Goal: Task Accomplishment & Management: Use online tool/utility

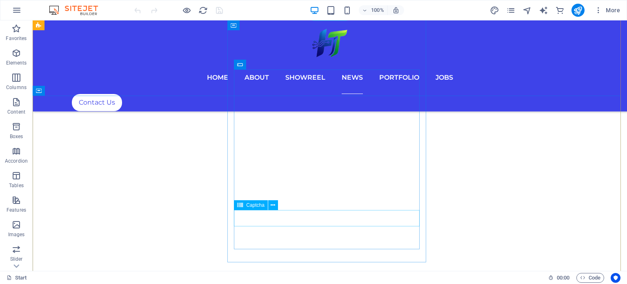
scroll to position [3916, 0]
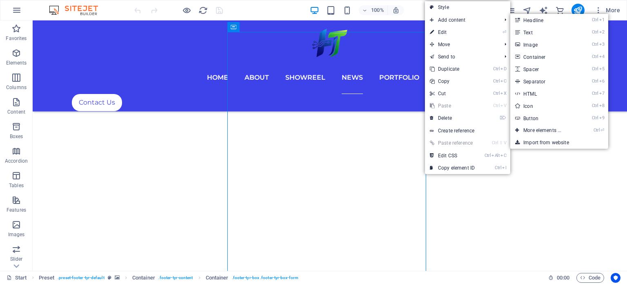
click at [456, 12] on link "Style" at bounding box center [467, 7] width 85 height 12
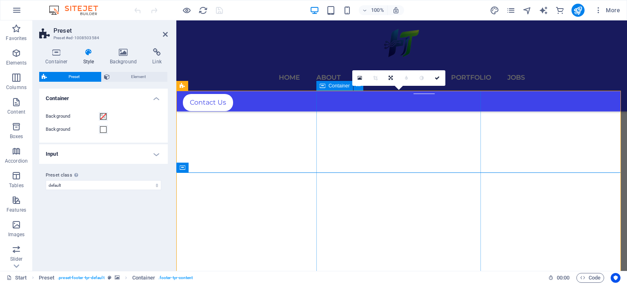
click at [332, 86] on span "Container" at bounding box center [339, 85] width 21 height 5
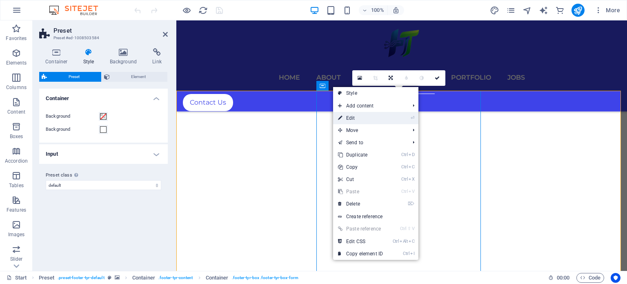
click at [356, 117] on link "⏎ Edit" at bounding box center [360, 118] width 55 height 12
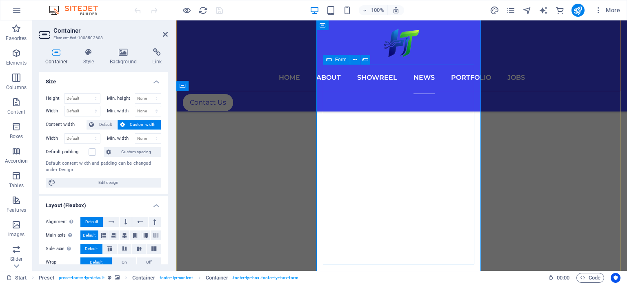
scroll to position [3864, 0]
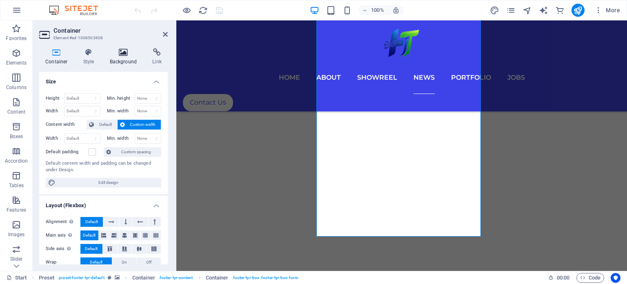
click at [124, 60] on h4 "Background" at bounding box center [125, 56] width 43 height 17
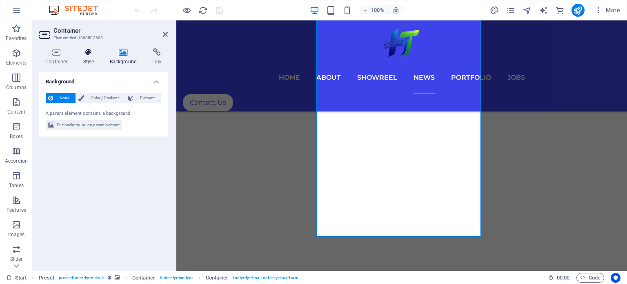
click at [87, 61] on h4 "Style" at bounding box center [90, 56] width 27 height 17
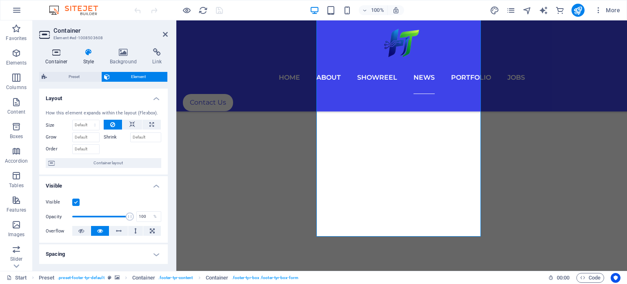
click at [52, 55] on icon at bounding box center [56, 52] width 35 height 8
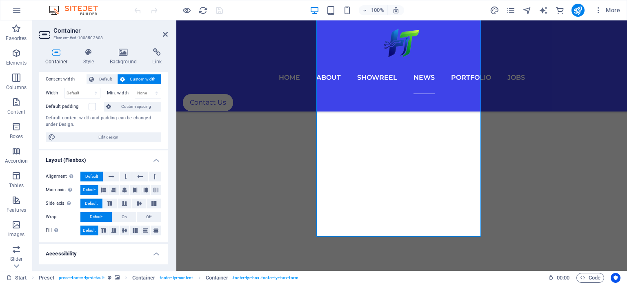
scroll to position [137, 0]
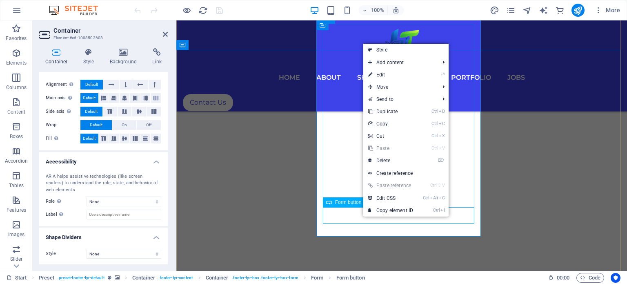
click at [340, 200] on span "Form button" at bounding box center [348, 202] width 27 height 5
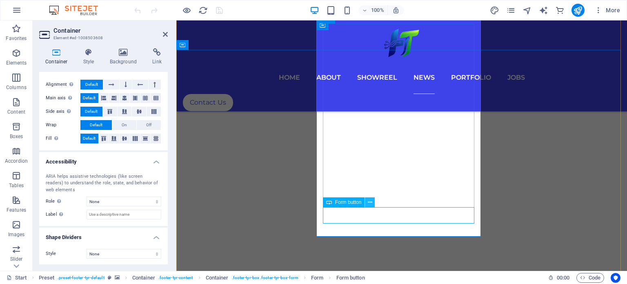
click at [374, 200] on button at bounding box center [370, 202] width 10 height 10
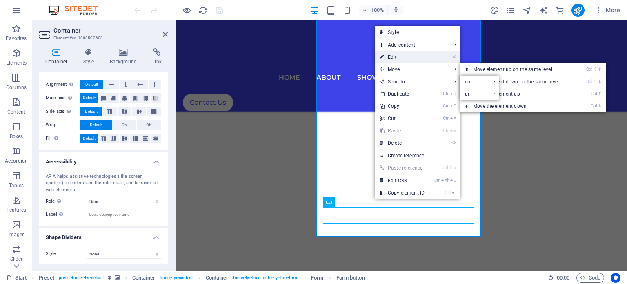
click at [404, 56] on link "⏎ Edit" at bounding box center [402, 57] width 55 height 12
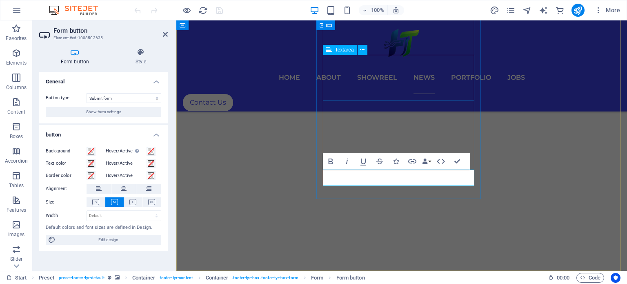
scroll to position [3901, 0]
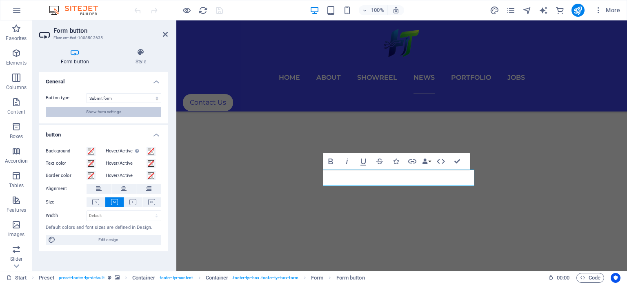
click at [138, 111] on button "Show form settings" at bounding box center [104, 112] width 116 height 10
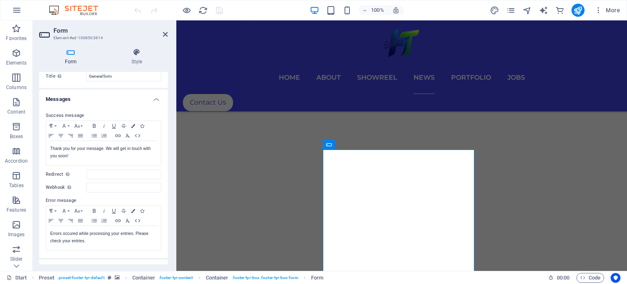
scroll to position [0, 0]
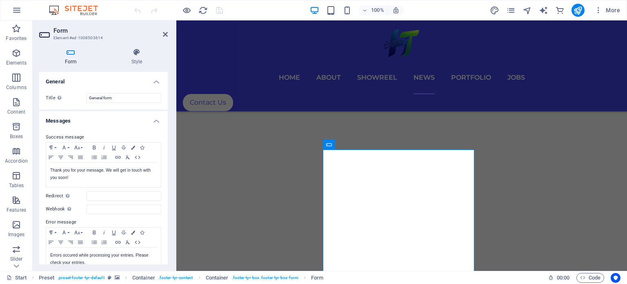
click at [153, 81] on h4 "General" at bounding box center [103, 79] width 129 height 15
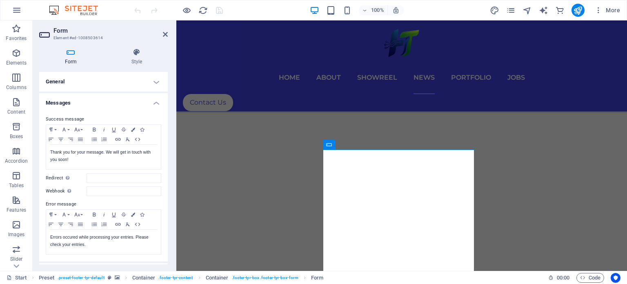
click at [150, 98] on h4 "Messages" at bounding box center [103, 100] width 129 height 15
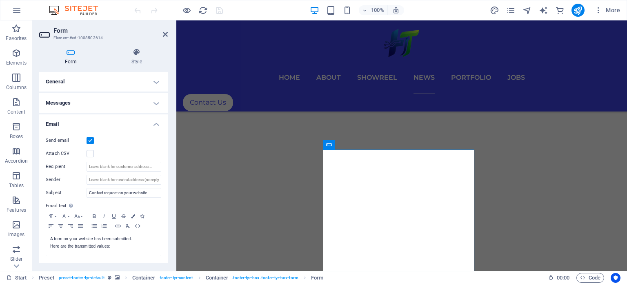
click at [154, 124] on h4 "Email" at bounding box center [103, 121] width 129 height 15
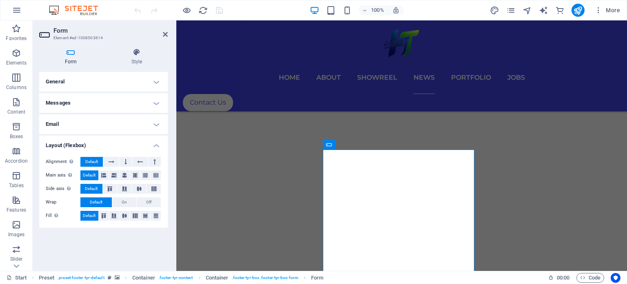
click at [154, 143] on h4 "Layout (Flexbox)" at bounding box center [103, 143] width 129 height 15
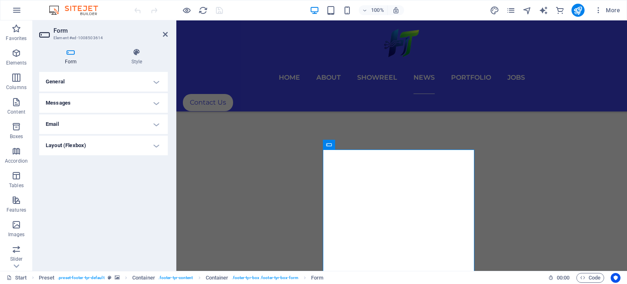
click at [154, 81] on h4 "General" at bounding box center [103, 82] width 129 height 20
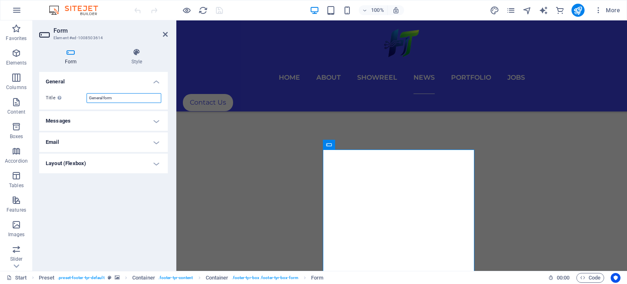
click at [141, 96] on input "General form" at bounding box center [124, 98] width 75 height 10
click at [75, 89] on div "Title Define a name for the form. General form" at bounding box center [103, 98] width 129 height 23
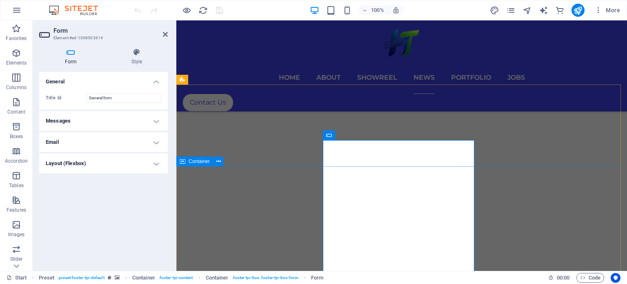
scroll to position [3860, 0]
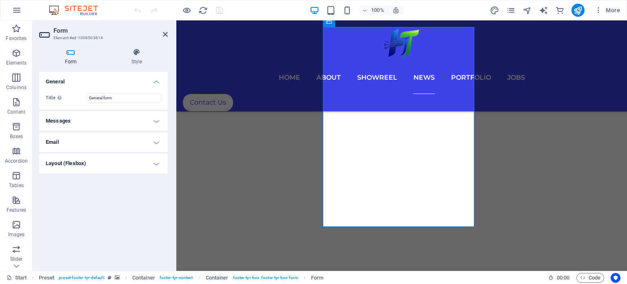
click at [71, 54] on icon at bounding box center [70, 52] width 63 height 8
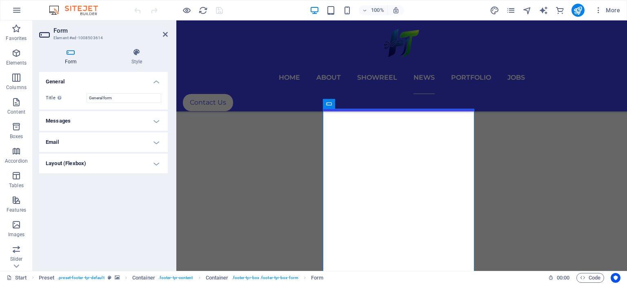
click at [146, 144] on h4 "Email" at bounding box center [103, 142] width 129 height 20
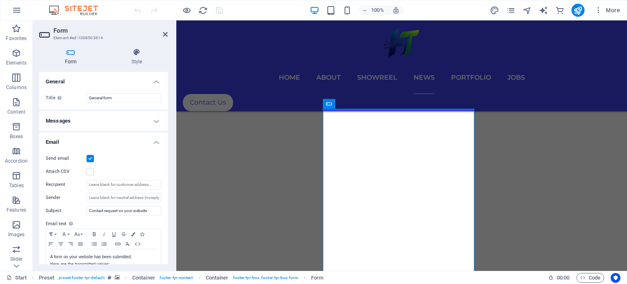
click at [149, 141] on h4 "Email" at bounding box center [103, 139] width 129 height 15
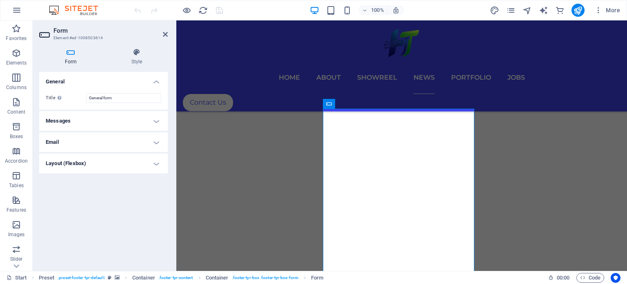
click at [153, 117] on h4 "Messages" at bounding box center [103, 121] width 129 height 20
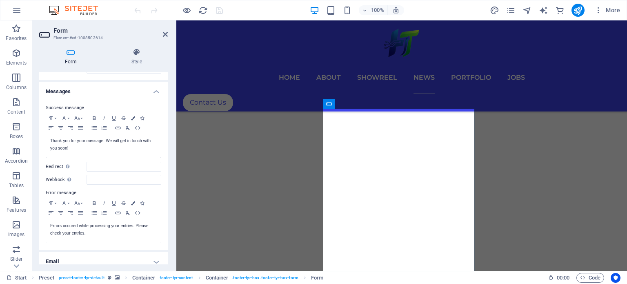
scroll to position [41, 0]
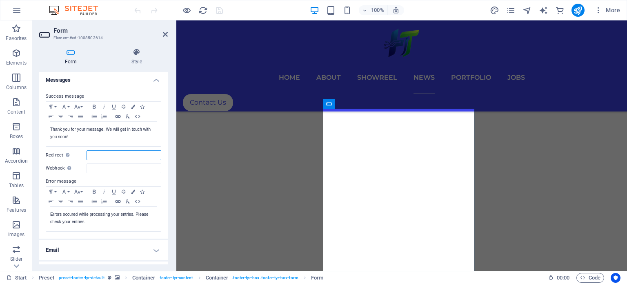
click at [124, 152] on input "Redirect Define a redirect target upon successful form submission; for example,…" at bounding box center [124, 155] width 75 height 10
click at [121, 138] on p "Thank you for your message. We will get in touch with you soon!" at bounding box center [103, 133] width 107 height 15
click at [122, 162] on div "Success message Paragraph Format Normal Heading 1 Heading 2 Heading 3 Heading 4…" at bounding box center [103, 162] width 129 height 154
click at [124, 176] on label "Error message" at bounding box center [104, 181] width 116 height 10
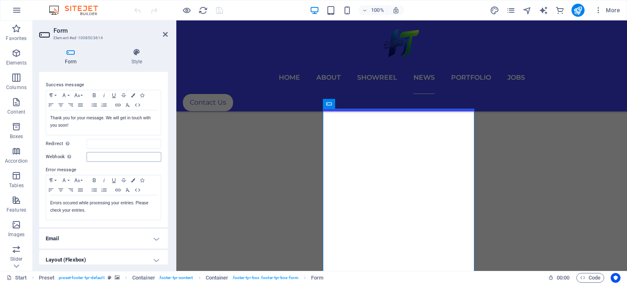
scroll to position [57, 0]
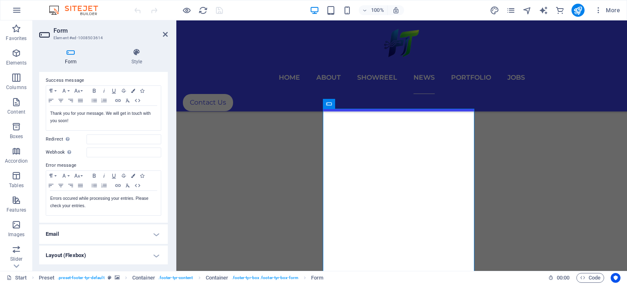
click at [151, 231] on h4 "Email" at bounding box center [103, 234] width 129 height 20
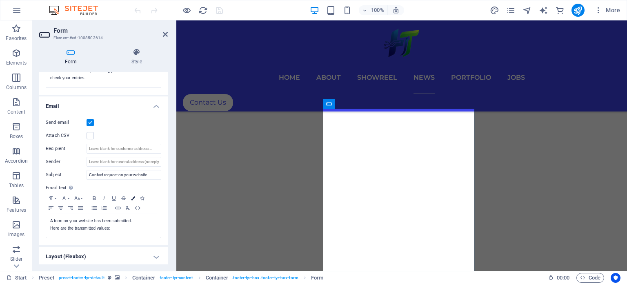
scroll to position [186, 0]
click at [154, 253] on h4 "Layout (Flexbox)" at bounding box center [103, 255] width 129 height 20
click at [167, 31] on icon at bounding box center [165, 34] width 5 height 7
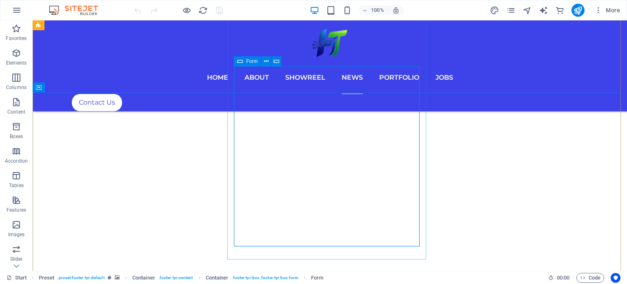
scroll to position [3955, 0]
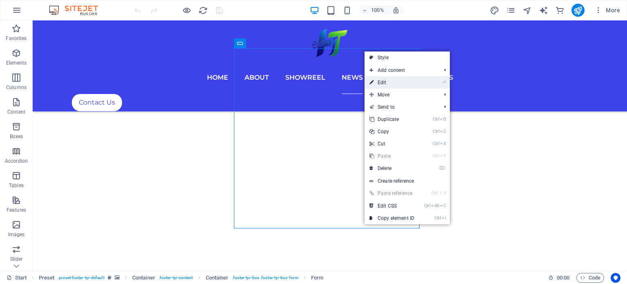
click at [412, 82] on link "⏎ Edit" at bounding box center [392, 82] width 55 height 12
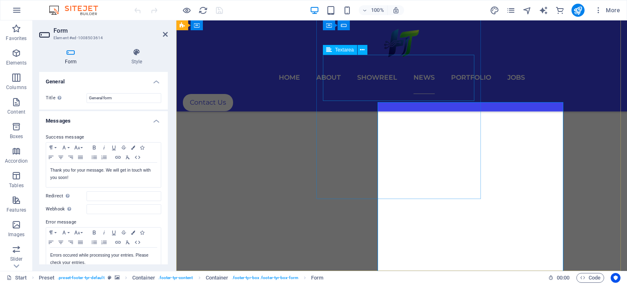
scroll to position [3901, 0]
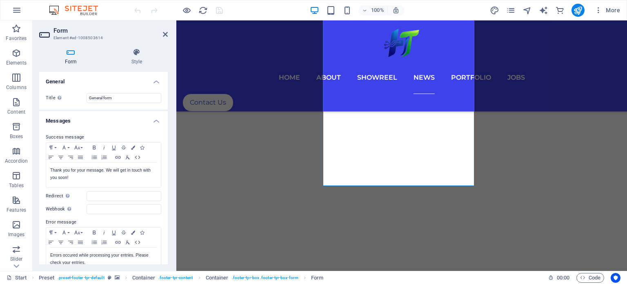
click at [78, 62] on h4 "Form" at bounding box center [72, 56] width 67 height 17
click at [126, 57] on h4 "Style" at bounding box center [137, 56] width 62 height 17
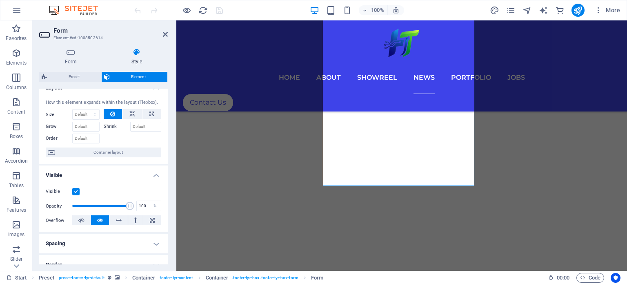
scroll to position [6, 0]
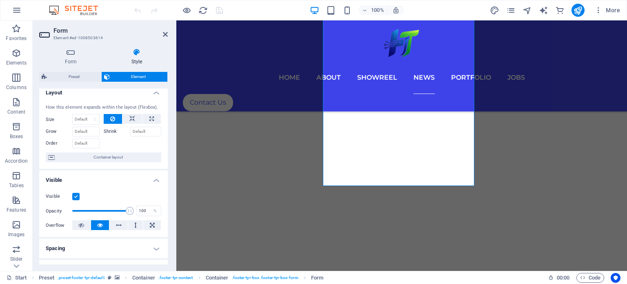
click at [137, 94] on h4 "Layout" at bounding box center [103, 90] width 129 height 15
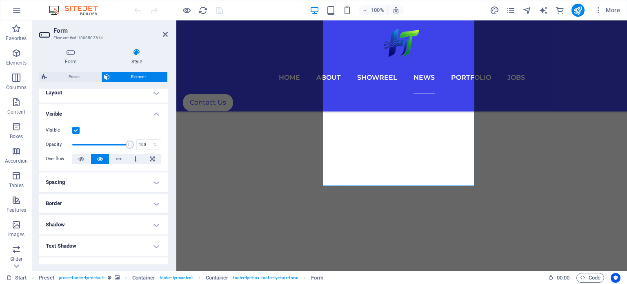
click at [137, 110] on h4 "Visible" at bounding box center [103, 111] width 129 height 15
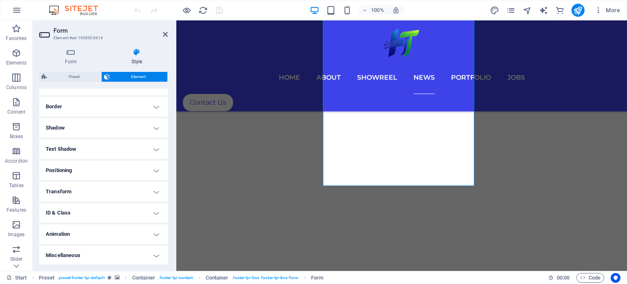
scroll to position [56, 0]
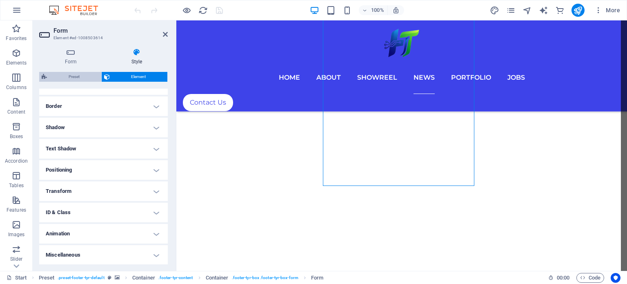
click at [70, 75] on span "Preset" at bounding box center [73, 77] width 49 height 10
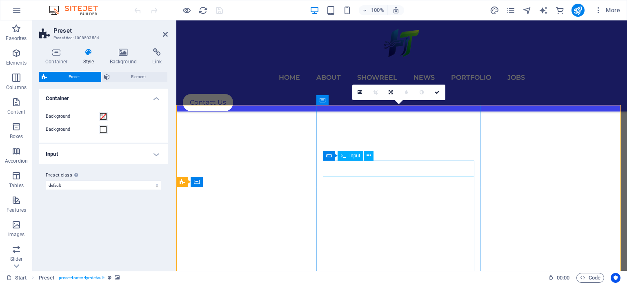
scroll to position [3890, 0]
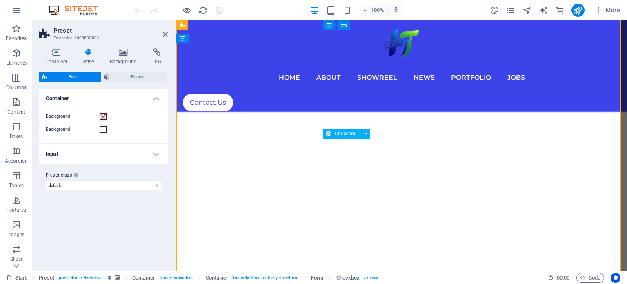
scroll to position [3727, 0]
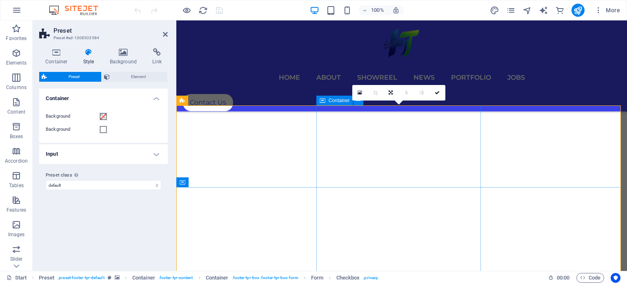
click at [325, 99] on div "Container" at bounding box center [334, 101] width 37 height 10
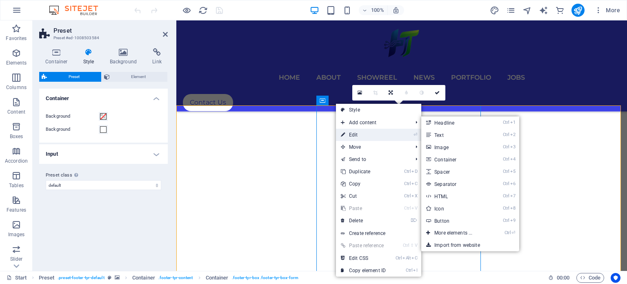
click at [359, 134] on link "⏎ Edit" at bounding box center [363, 135] width 55 height 12
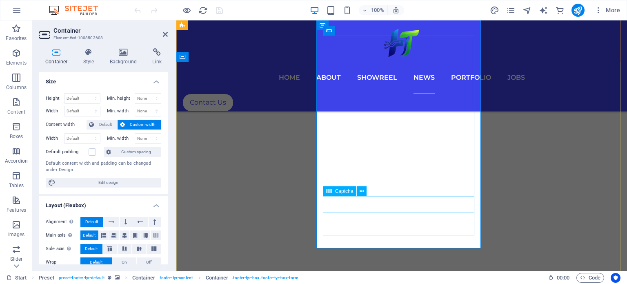
scroll to position [3890, 0]
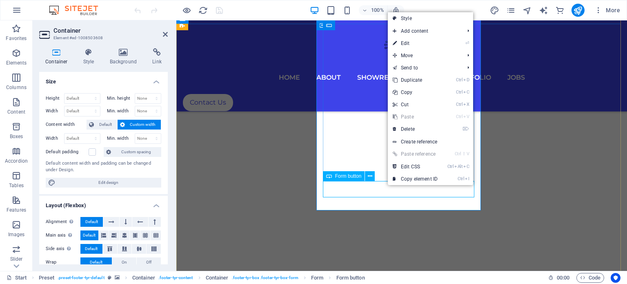
click at [346, 178] on span "Form button" at bounding box center [348, 176] width 27 height 5
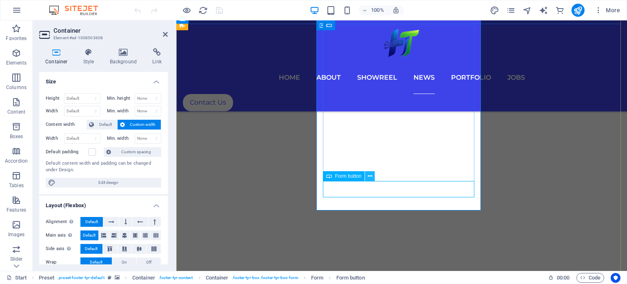
click at [370, 177] on icon at bounding box center [370, 176] width 4 height 9
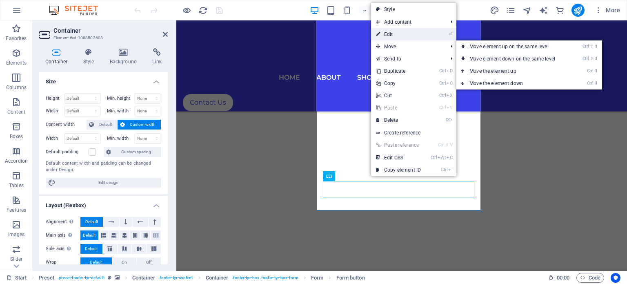
click at [395, 35] on link "⏎ Edit" at bounding box center [398, 34] width 55 height 12
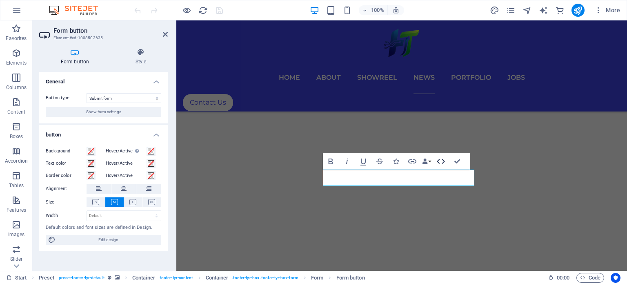
click at [439, 161] on icon "button" at bounding box center [441, 161] width 10 height 10
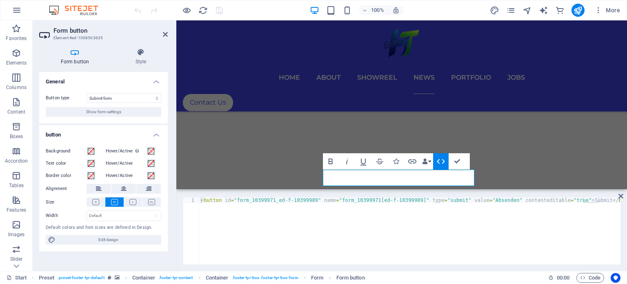
drag, startPoint x: 407, startPoint y: 267, endPoint x: 434, endPoint y: 267, distance: 26.1
click at [434, 267] on div "1 < button id = "form_10399971_ed-f-10399989" name = "form_10399971[ed-f-103999…" at bounding box center [401, 231] width 451 height 80
click at [123, 110] on button "Show form settings" at bounding box center [104, 112] width 116 height 10
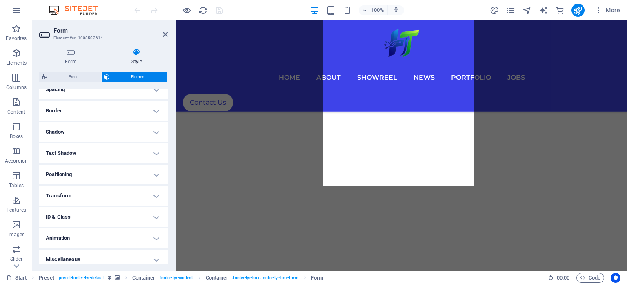
scroll to position [56, 0]
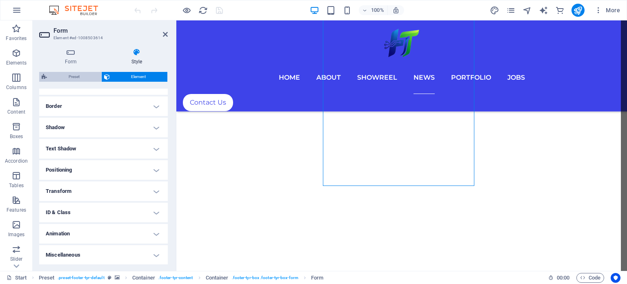
click at [76, 75] on span "Preset" at bounding box center [73, 77] width 49 height 10
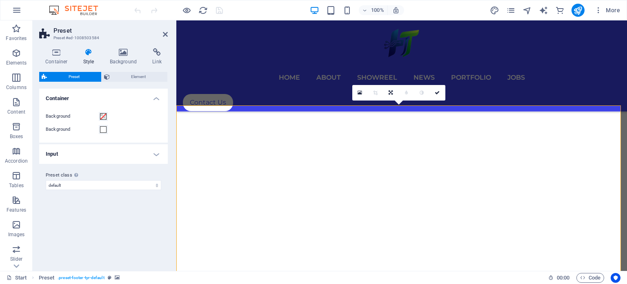
click at [139, 149] on h4 "Input" at bounding box center [103, 154] width 129 height 20
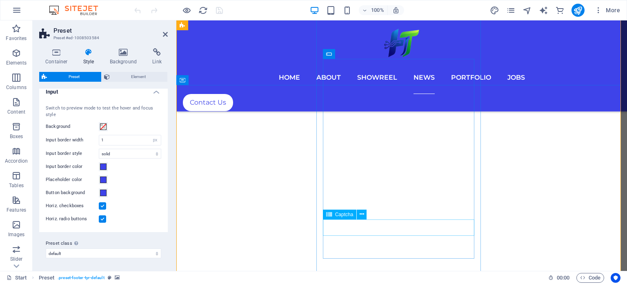
scroll to position [3849, 0]
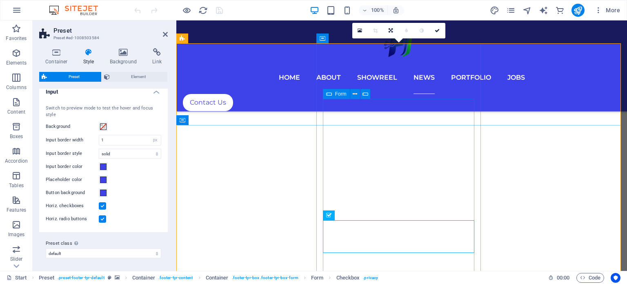
scroll to position [3767, 0]
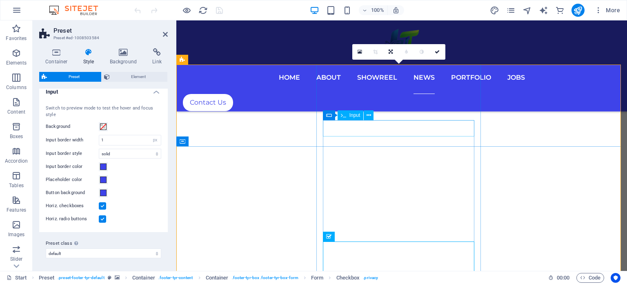
click at [349, 116] on span "Input" at bounding box center [354, 115] width 11 height 5
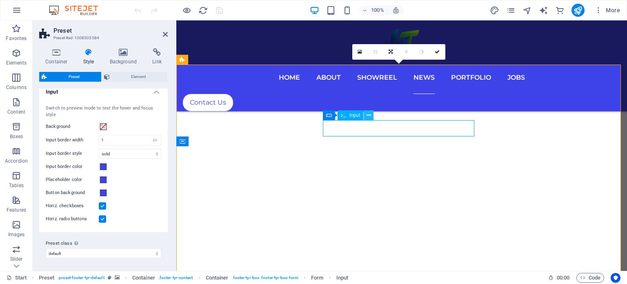
click at [366, 114] on button at bounding box center [369, 115] width 10 height 10
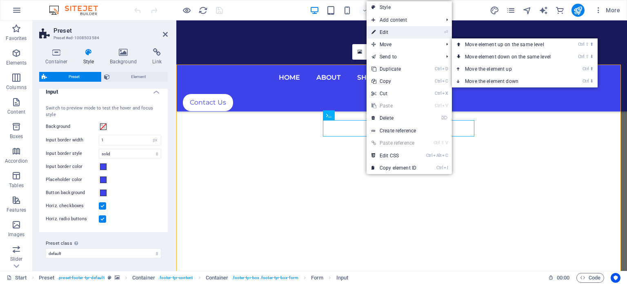
click at [394, 31] on link "⏎ Edit" at bounding box center [394, 32] width 55 height 12
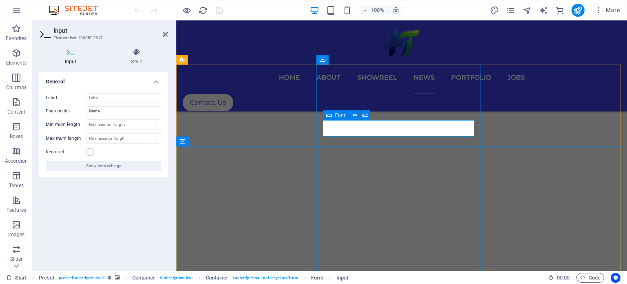
click at [333, 113] on div "Form" at bounding box center [336, 115] width 27 height 10
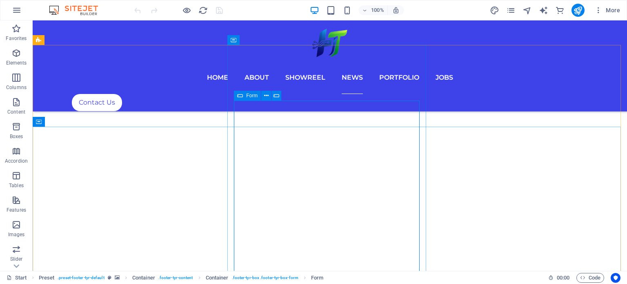
click at [240, 94] on icon at bounding box center [240, 96] width 6 height 10
click at [243, 96] on div "Form" at bounding box center [247, 96] width 27 height 10
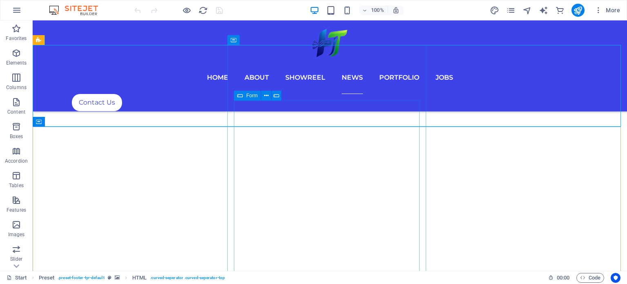
click at [245, 95] on div "Form" at bounding box center [247, 96] width 27 height 10
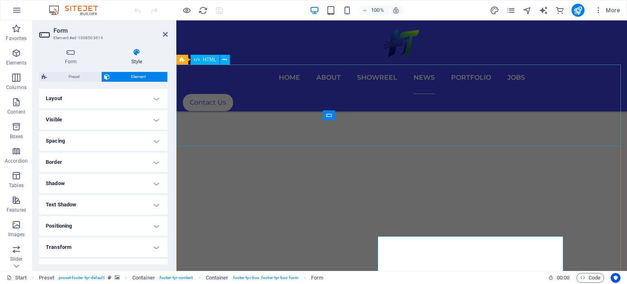
scroll to position [3767, 0]
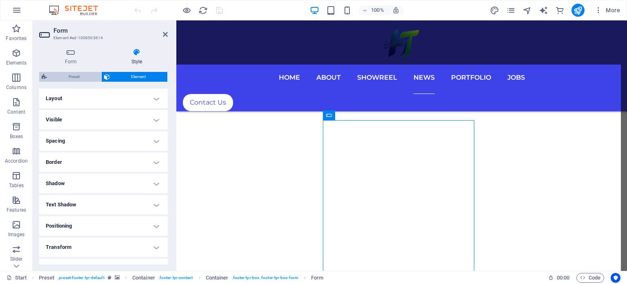
click at [68, 78] on span "Preset" at bounding box center [73, 77] width 49 height 10
select select "px"
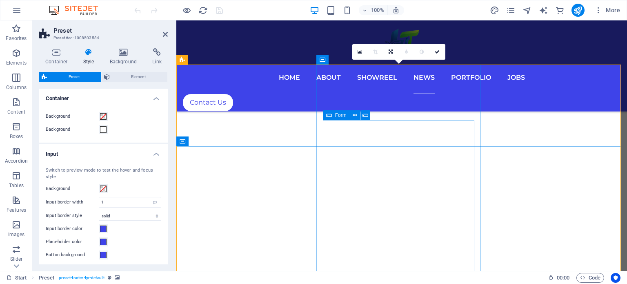
click at [335, 116] on span "Form" at bounding box center [340, 115] width 11 height 5
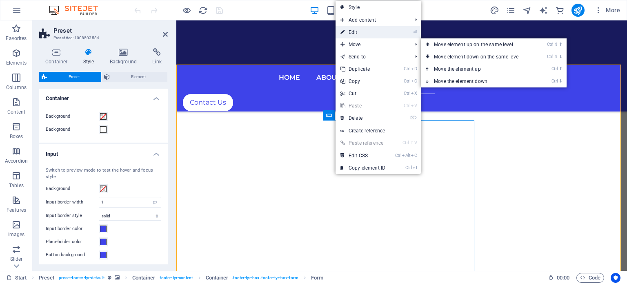
click at [363, 33] on link "⏎ Edit" at bounding box center [363, 32] width 55 height 12
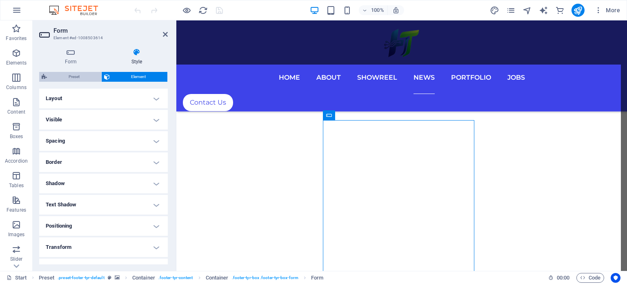
click at [58, 76] on span "Preset" at bounding box center [73, 77] width 49 height 10
select select "px"
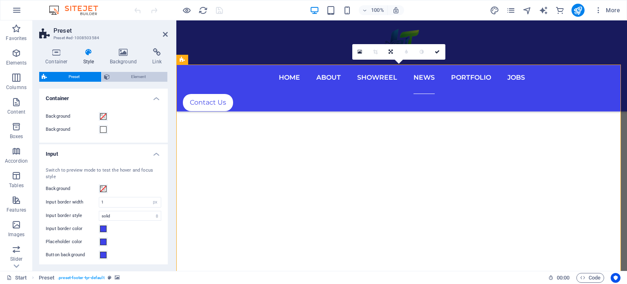
click at [135, 76] on span "Element" at bounding box center [138, 77] width 53 height 10
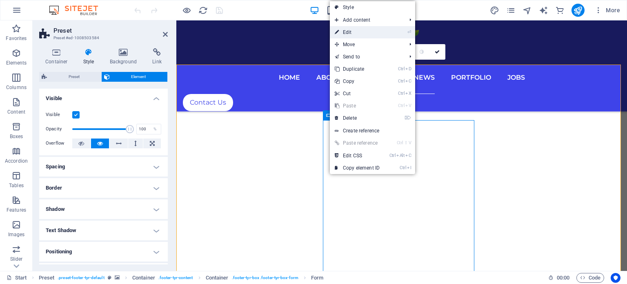
click at [355, 33] on link "⏎ Edit" at bounding box center [357, 32] width 55 height 12
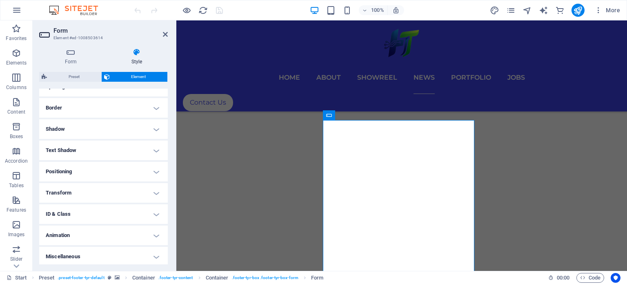
scroll to position [56, 0]
click at [69, 53] on icon at bounding box center [70, 52] width 63 height 8
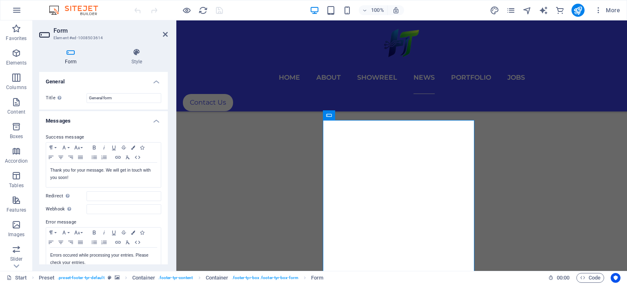
click at [160, 78] on h4 "General" at bounding box center [103, 79] width 129 height 15
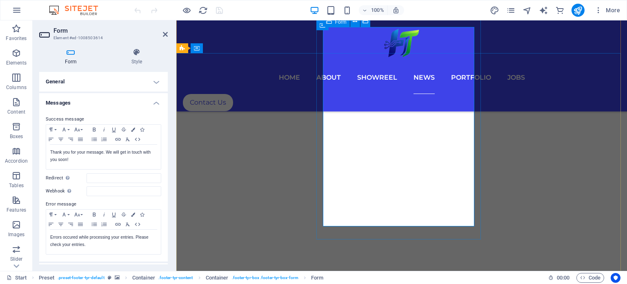
scroll to position [3779, 0]
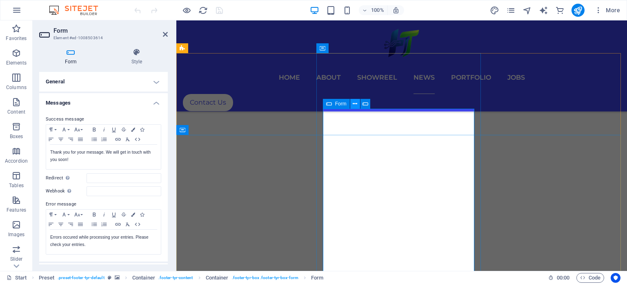
click at [352, 102] on button at bounding box center [355, 104] width 10 height 10
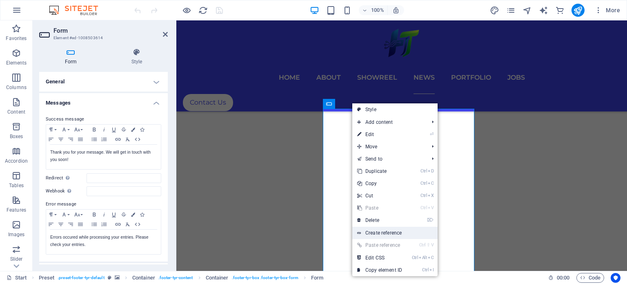
click at [403, 235] on link "Create reference" at bounding box center [394, 233] width 85 height 12
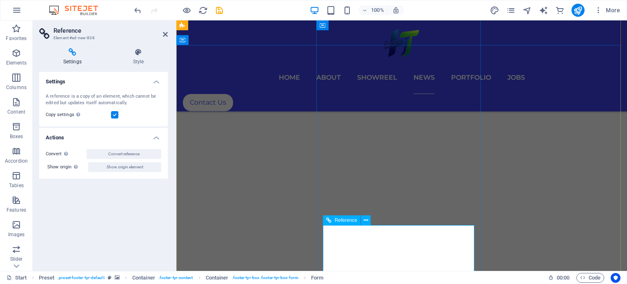
scroll to position [4047, 0]
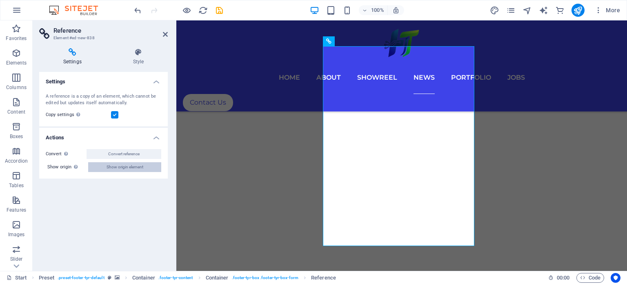
click at [146, 164] on button "Show origin element" at bounding box center [124, 167] width 73 height 10
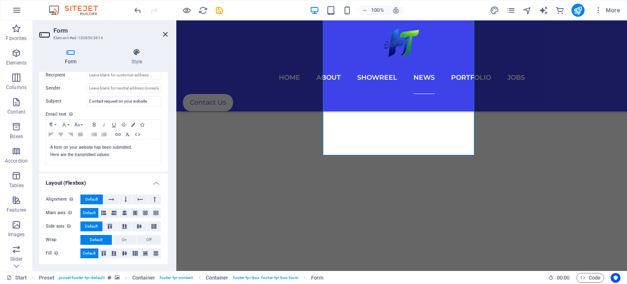
scroll to position [0, 0]
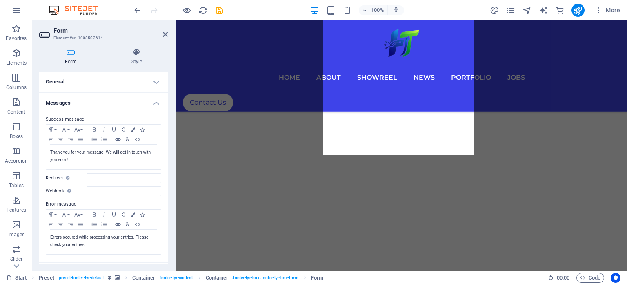
click at [72, 60] on h4 "Form" at bounding box center [72, 56] width 67 height 17
click at [70, 52] on icon at bounding box center [70, 52] width 63 height 8
click at [77, 101] on h4 "Messages" at bounding box center [103, 100] width 129 height 15
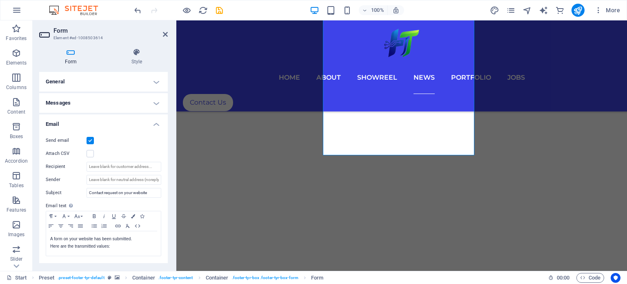
click at [117, 123] on h4 "Email" at bounding box center [103, 121] width 129 height 15
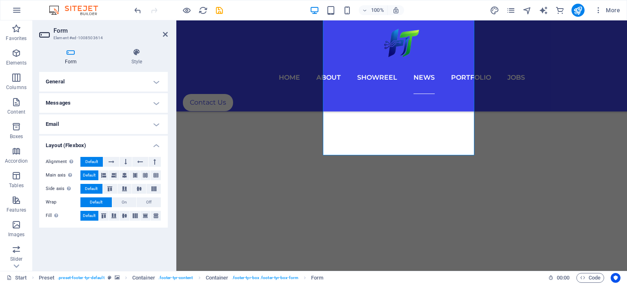
click at [131, 145] on h4 "Layout (Flexbox)" at bounding box center [103, 143] width 129 height 15
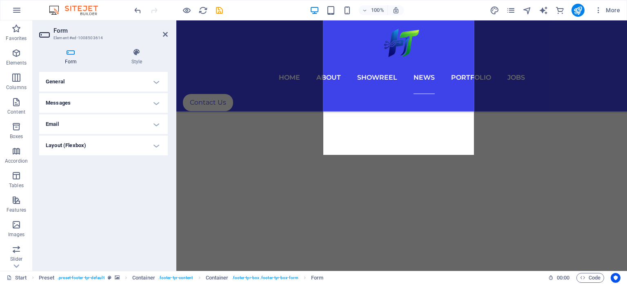
click at [66, 49] on icon at bounding box center [70, 52] width 63 height 8
click at [89, 78] on h4 "General" at bounding box center [103, 82] width 129 height 20
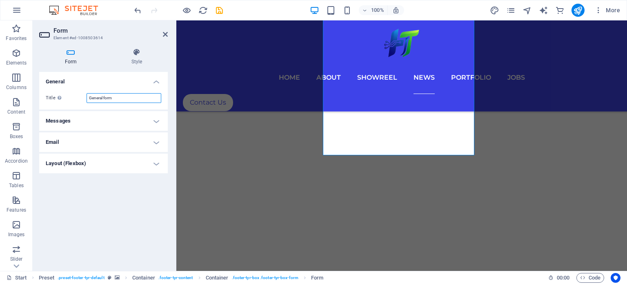
click at [104, 95] on input "General form" at bounding box center [124, 98] width 75 height 10
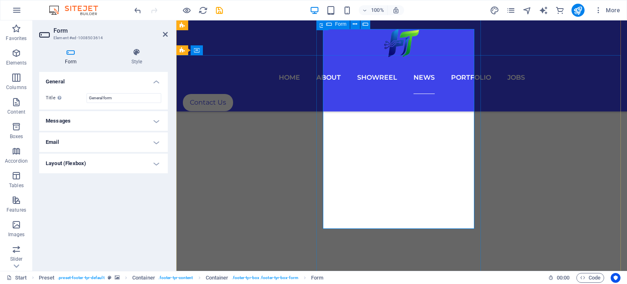
scroll to position [3809, 0]
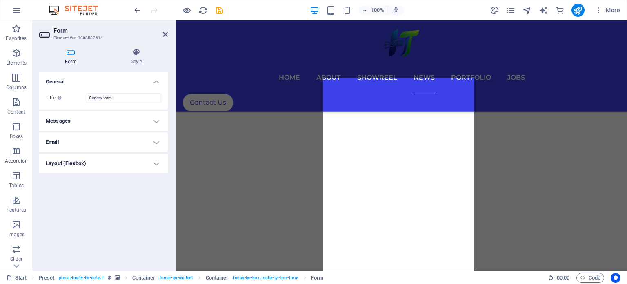
click at [66, 60] on h4 "Form" at bounding box center [72, 56] width 67 height 17
click at [118, 120] on h4 "Messages" at bounding box center [103, 121] width 129 height 20
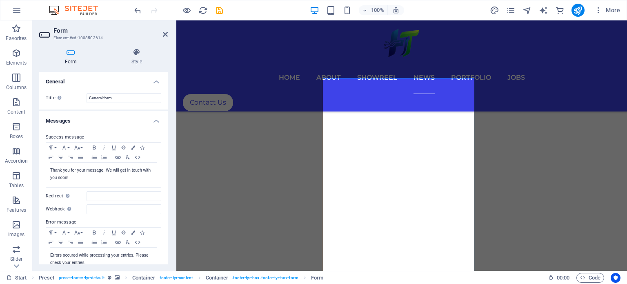
click at [118, 120] on h4 "Messages" at bounding box center [103, 118] width 129 height 15
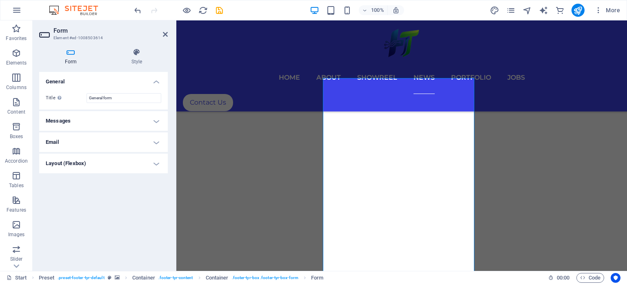
click at [115, 140] on h4 "Email" at bounding box center [103, 142] width 129 height 20
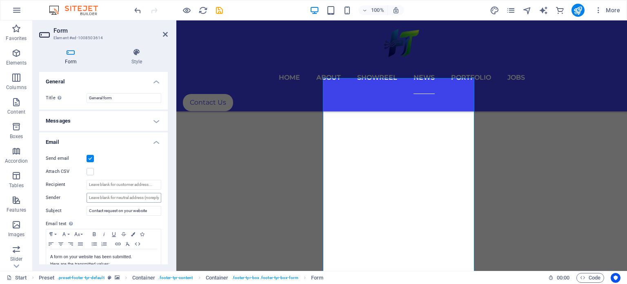
scroll to position [38, 0]
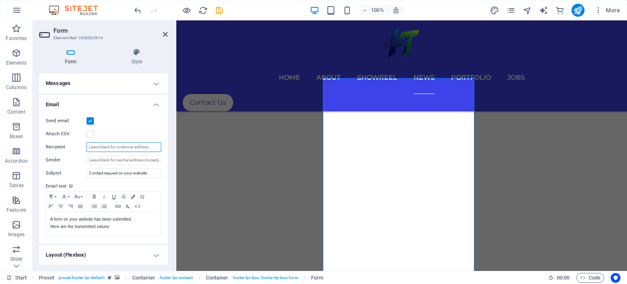
click at [124, 150] on input "Recipient" at bounding box center [124, 147] width 75 height 10
click at [119, 161] on input "Sender" at bounding box center [124, 160] width 75 height 10
click at [136, 86] on h4 "Messages" at bounding box center [103, 83] width 129 height 20
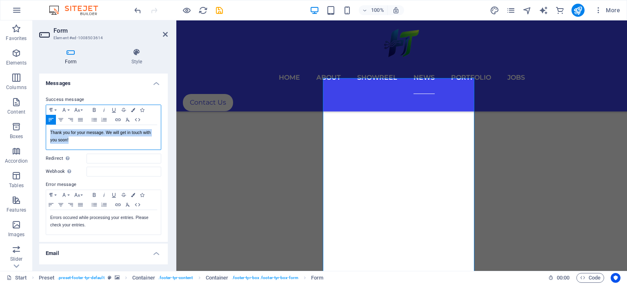
drag, startPoint x: 106, startPoint y: 142, endPoint x: 46, endPoint y: 133, distance: 60.6
click at [46, 133] on div "Thank you for your message. We will get in touch with you soon!" at bounding box center [103, 137] width 115 height 24
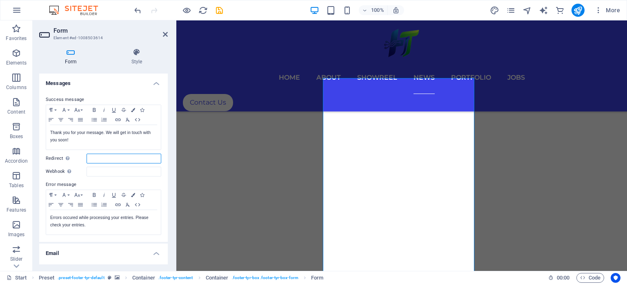
click at [103, 161] on input "Redirect Define a redirect target upon successful form submission; for example,…" at bounding box center [124, 159] width 75 height 10
click at [102, 171] on input "Webhook A webhook is a push notification from this form to another server. Ever…" at bounding box center [124, 172] width 75 height 10
click at [100, 82] on h4 "Messages" at bounding box center [103, 80] width 129 height 15
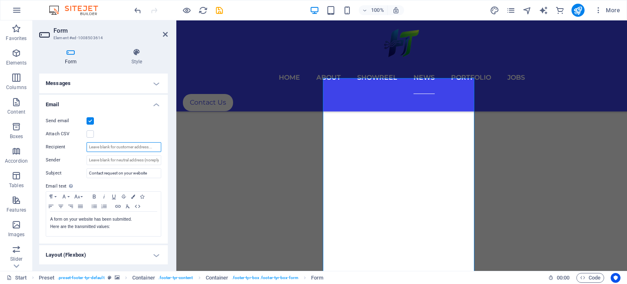
click at [108, 148] on input "Recipient" at bounding box center [124, 147] width 75 height 10
click at [108, 161] on input "Sender" at bounding box center [124, 160] width 75 height 10
drag, startPoint x: 116, startPoint y: 161, endPoint x: 152, endPoint y: 161, distance: 36.3
click at [151, 162] on input "Sender" at bounding box center [124, 160] width 75 height 10
click at [152, 161] on input "Sender" at bounding box center [124, 160] width 75 height 10
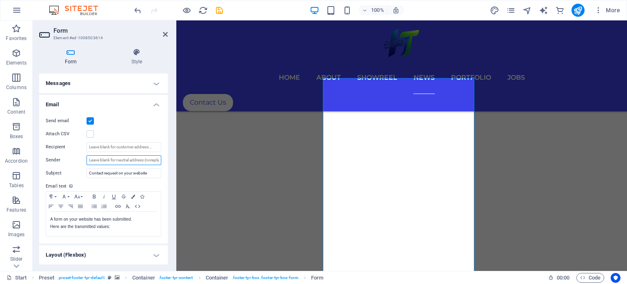
drag, startPoint x: 152, startPoint y: 161, endPoint x: 133, endPoint y: 158, distance: 19.8
click at [133, 158] on input "Sender" at bounding box center [124, 160] width 75 height 10
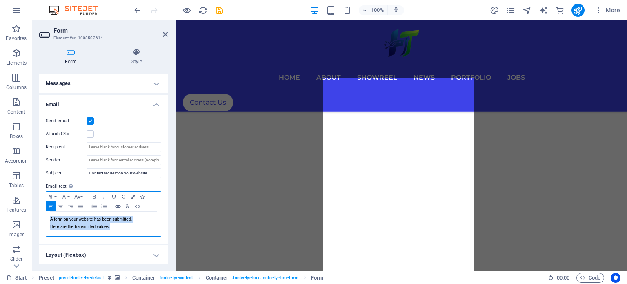
drag, startPoint x: 115, startPoint y: 223, endPoint x: 57, endPoint y: 223, distance: 57.6
click at [46, 215] on div "Paragraph Format Normal Heading 1 Heading 2 Heading 3 Heading 4 Heading 5 Headi…" at bounding box center [104, 213] width 116 height 45
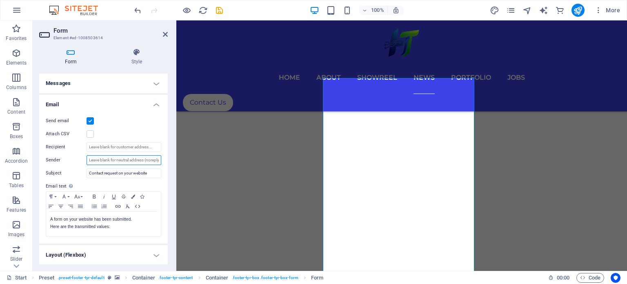
click at [121, 163] on input "Sender" at bounding box center [124, 160] width 75 height 10
click at [145, 174] on input "Contact request on your website" at bounding box center [124, 173] width 75 height 10
click at [110, 161] on input "Sender" at bounding box center [124, 160] width 75 height 10
click at [119, 228] on p "Here are the transmitted values:" at bounding box center [103, 226] width 107 height 7
click at [107, 160] on input "Sender" at bounding box center [124, 160] width 75 height 10
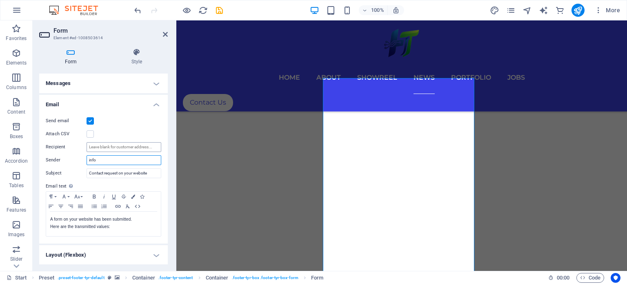
paste input "rmation@hybridtech.ps"
type input "[EMAIL_ADDRESS][DOMAIN_NAME]"
click at [151, 175] on input "Contact request on your website" at bounding box center [124, 173] width 75 height 10
click at [112, 81] on h4 "Messages" at bounding box center [103, 83] width 129 height 20
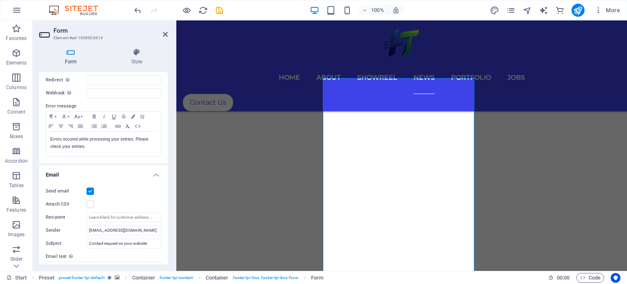
scroll to position [119, 0]
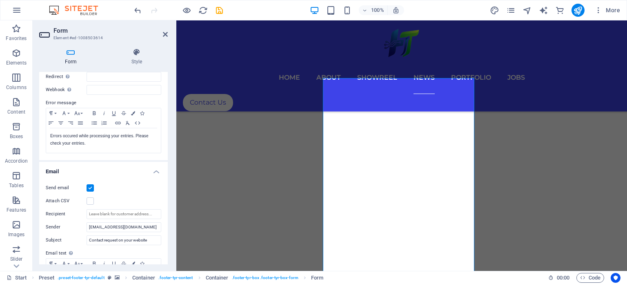
click at [154, 171] on h4 "Email" at bounding box center [103, 169] width 129 height 15
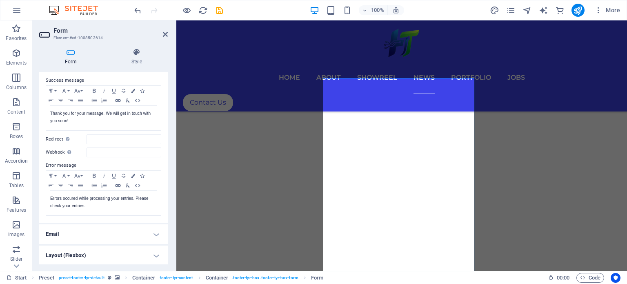
click at [105, 231] on h4 "Email" at bounding box center [103, 234] width 129 height 20
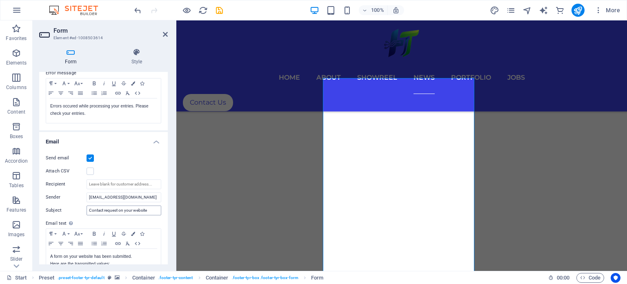
scroll to position [160, 0]
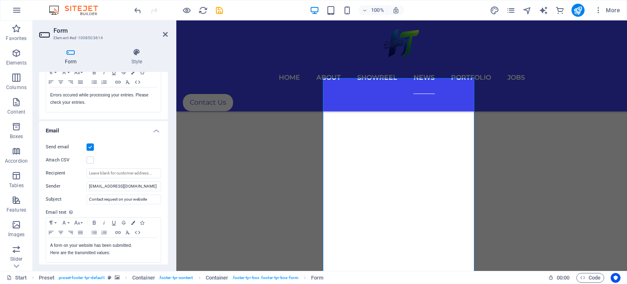
click at [56, 187] on label "Sender" at bounding box center [66, 186] width 41 height 10
click at [87, 187] on input "[EMAIL_ADDRESS][DOMAIN_NAME]" at bounding box center [124, 186] width 75 height 10
click at [56, 187] on label "Sender" at bounding box center [66, 186] width 41 height 10
click at [87, 187] on input "[EMAIL_ADDRESS][DOMAIN_NAME]" at bounding box center [124, 186] width 75 height 10
click at [56, 187] on label "Sender" at bounding box center [66, 186] width 41 height 10
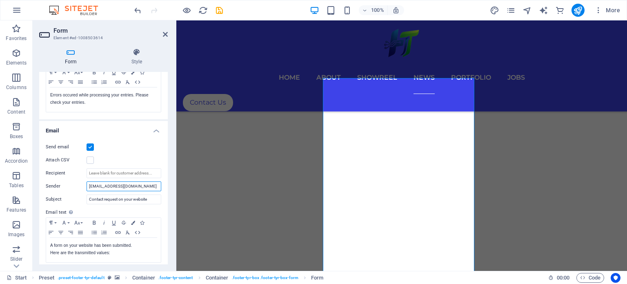
click at [87, 187] on input "[EMAIL_ADDRESS][DOMAIN_NAME]" at bounding box center [124, 186] width 75 height 10
click at [60, 168] on label "Recipient" at bounding box center [66, 173] width 41 height 10
click at [87, 168] on input "Recipient" at bounding box center [124, 173] width 75 height 10
drag, startPoint x: 62, startPoint y: 171, endPoint x: 37, endPoint y: 176, distance: 25.3
click at [38, 175] on div "Form Style General Title Define a name for the form. General form Messages Succ…" at bounding box center [104, 156] width 142 height 229
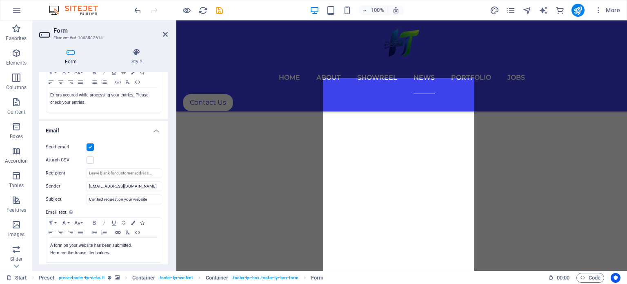
drag, startPoint x: 45, startPoint y: 171, endPoint x: 70, endPoint y: 176, distance: 25.3
click at [70, 176] on div "Send email Attach CSV Recipient Sender information@hybridtech.ps Subject Contac…" at bounding box center [103, 203] width 129 height 134
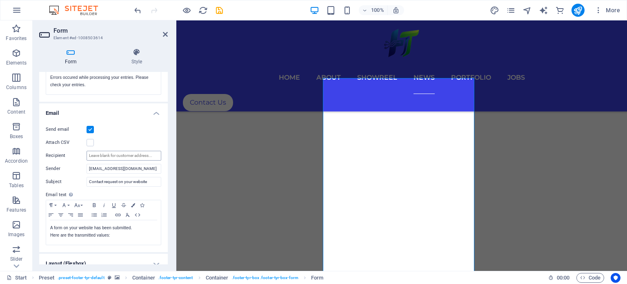
scroll to position [186, 0]
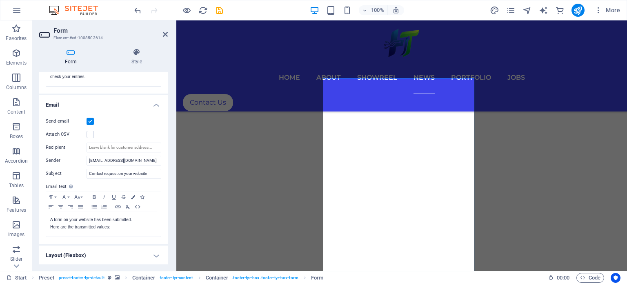
click at [112, 251] on h4 "Layout (Flexbox)" at bounding box center [103, 255] width 129 height 20
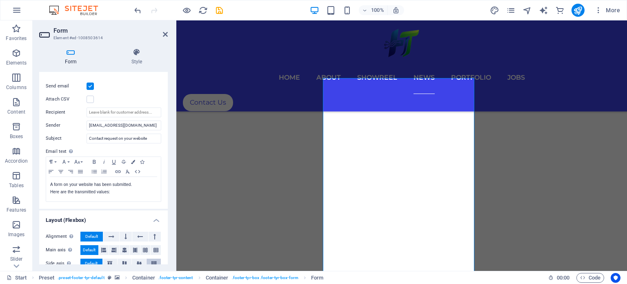
scroll to position [258, 0]
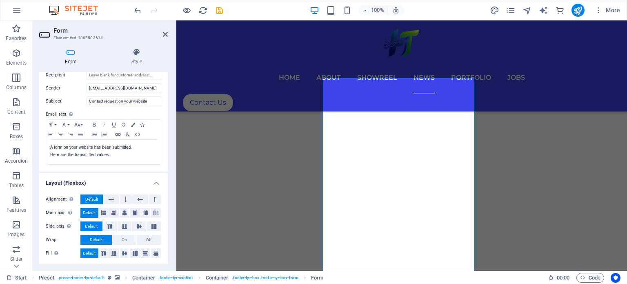
click at [149, 179] on h4 "Layout (Flexbox)" at bounding box center [103, 180] width 129 height 15
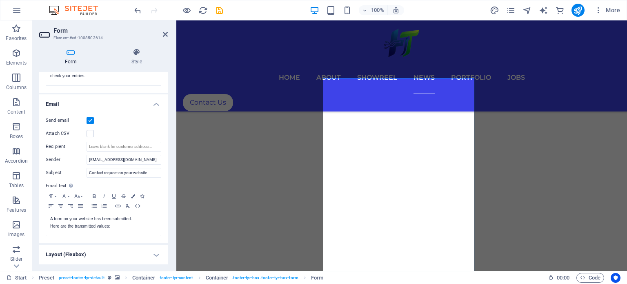
scroll to position [186, 0]
click at [91, 134] on label at bounding box center [90, 134] width 7 height 7
click at [0, 0] on input "Attach CSV" at bounding box center [0, 0] width 0 height 0
click at [91, 134] on label at bounding box center [90, 134] width 7 height 7
click at [0, 0] on input "Attach CSV" at bounding box center [0, 0] width 0 height 0
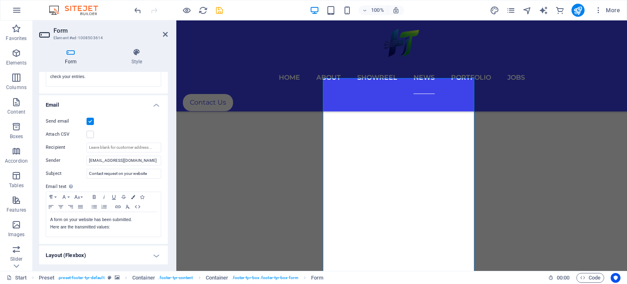
click at [217, 11] on icon "save" at bounding box center [219, 10] width 9 height 9
checkbox input "false"
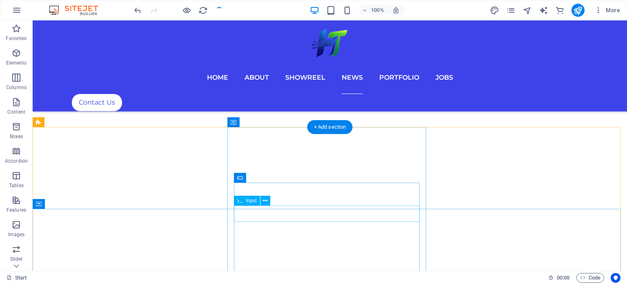
scroll to position [3903, 0]
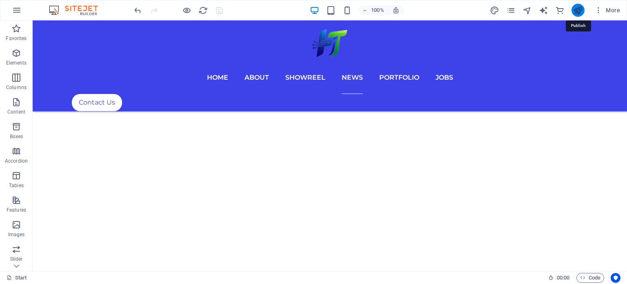
click at [581, 8] on icon "publish" at bounding box center [577, 10] width 9 height 9
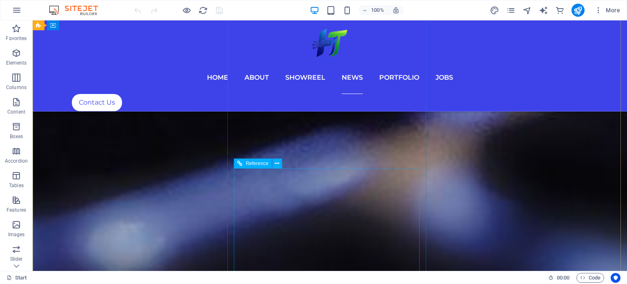
scroll to position [4001, 0]
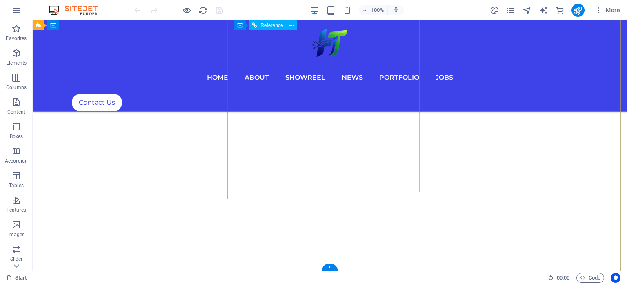
scroll to position [3973, 0]
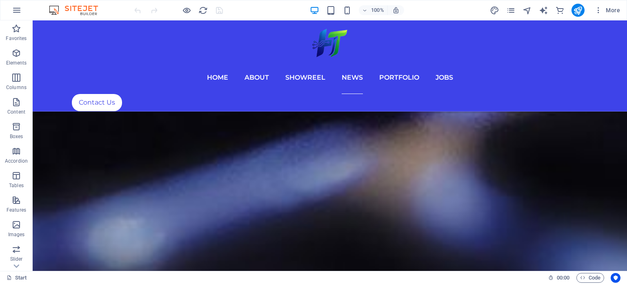
scroll to position [4050, 0]
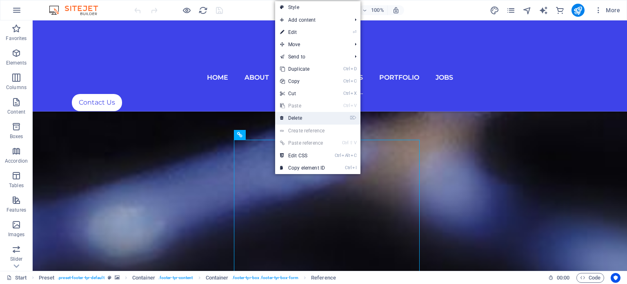
click at [291, 120] on link "⌦ Delete" at bounding box center [302, 118] width 55 height 12
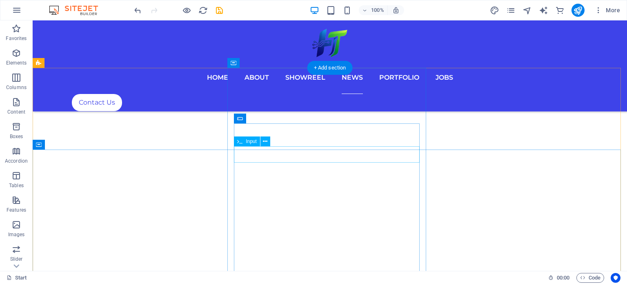
scroll to position [3834, 0]
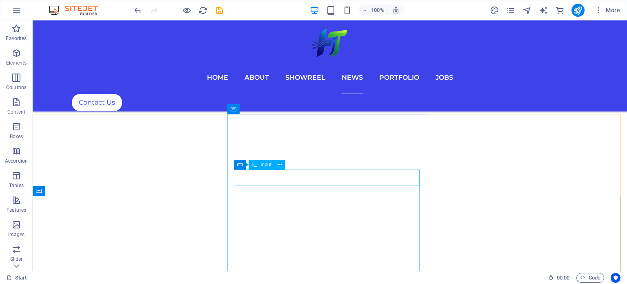
click at [247, 169] on div "Form Input" at bounding box center [262, 165] width 56 height 10
click at [263, 167] on span "Input" at bounding box center [265, 164] width 11 height 5
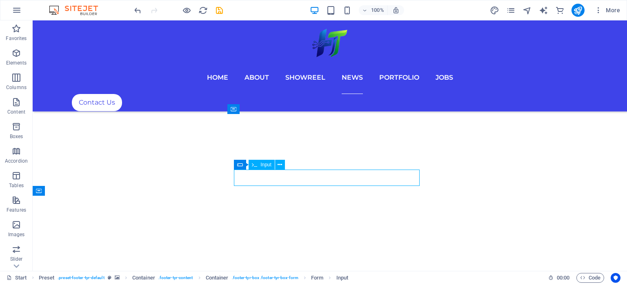
click at [267, 165] on span "Input" at bounding box center [265, 164] width 11 height 5
click at [277, 165] on button at bounding box center [280, 165] width 10 height 10
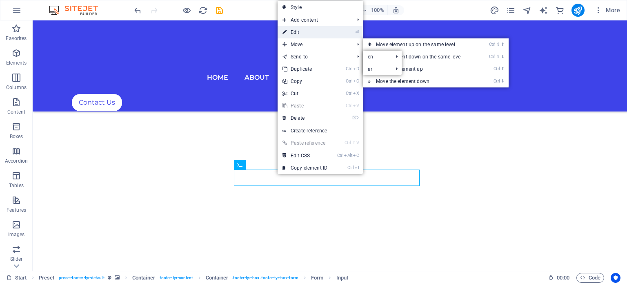
click at [314, 32] on link "⏎ Edit" at bounding box center [305, 32] width 55 height 12
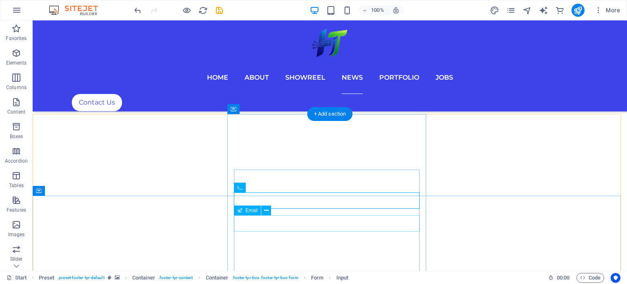
scroll to position [3875, 0]
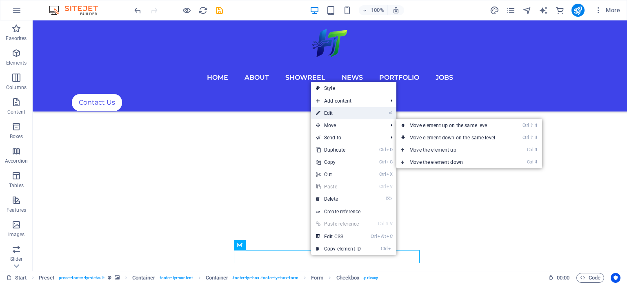
click at [348, 115] on link "⏎ Edit" at bounding box center [338, 113] width 55 height 12
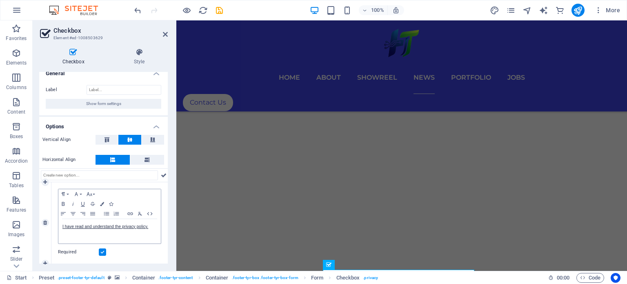
scroll to position [10, 0]
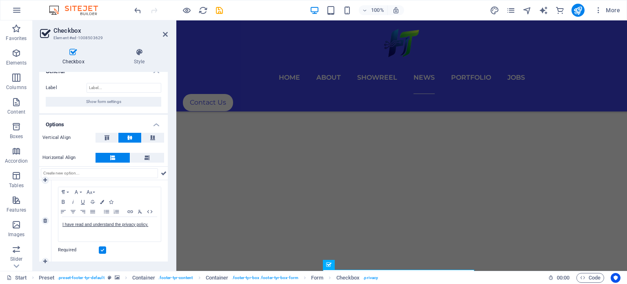
click at [102, 250] on label at bounding box center [102, 249] width 7 height 7
click at [0, 0] on input "Required" at bounding box center [0, 0] width 0 height 0
click at [102, 250] on label at bounding box center [102, 249] width 7 height 7
click at [0, 0] on input "Required" at bounding box center [0, 0] width 0 height 0
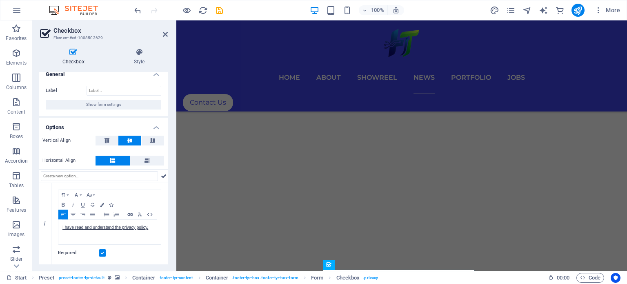
drag, startPoint x: 289, startPoint y: 245, endPoint x: 486, endPoint y: 233, distance: 197.6
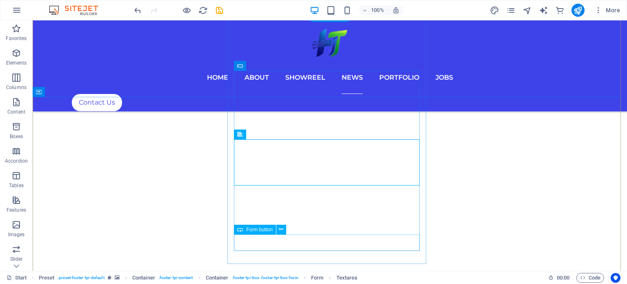
scroll to position [3956, 0]
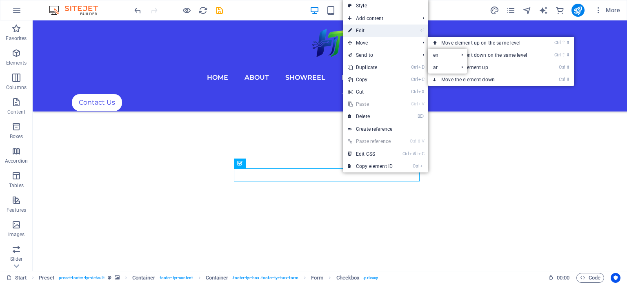
click at [366, 32] on link "⏎ Edit" at bounding box center [370, 30] width 55 height 12
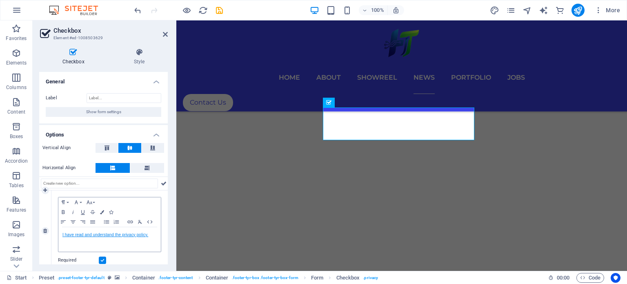
scroll to position [10, 0]
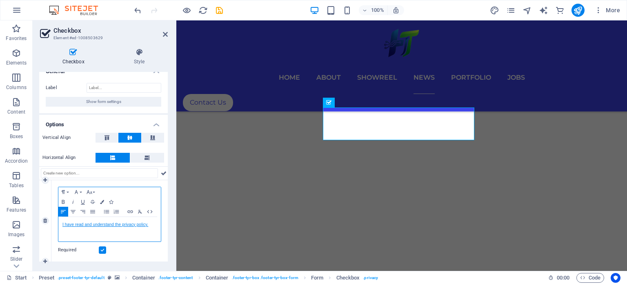
drag, startPoint x: 126, startPoint y: 220, endPoint x: 111, endPoint y: 225, distance: 15.3
click at [111, 225] on link "I have read and understand the privacy policy." at bounding box center [105, 224] width 86 height 4
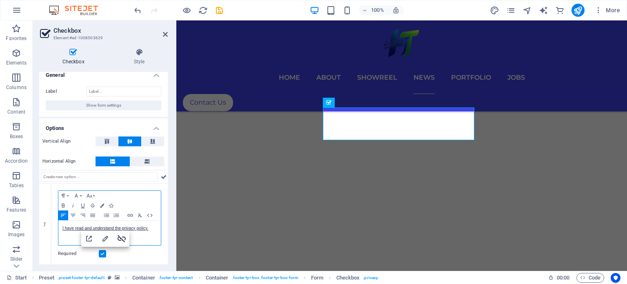
click at [120, 236] on icon "button" at bounding box center [122, 237] width 8 height 7
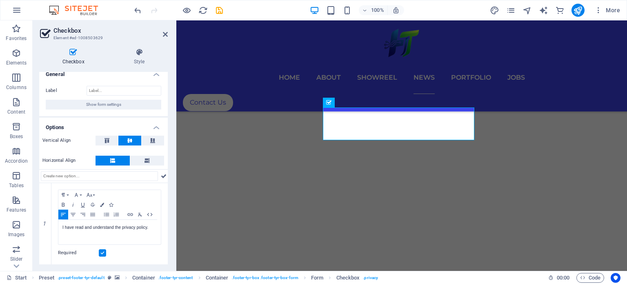
drag, startPoint x: 299, startPoint y: 244, endPoint x: 281, endPoint y: 138, distance: 107.7
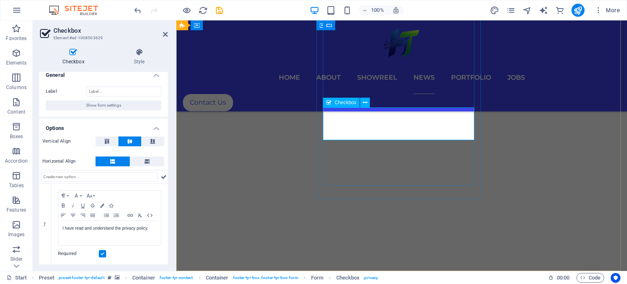
click at [363, 99] on icon at bounding box center [365, 102] width 4 height 9
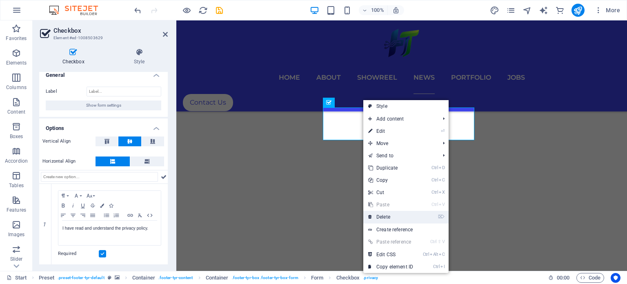
click at [394, 213] on link "⌦ Delete" at bounding box center [390, 217] width 55 height 12
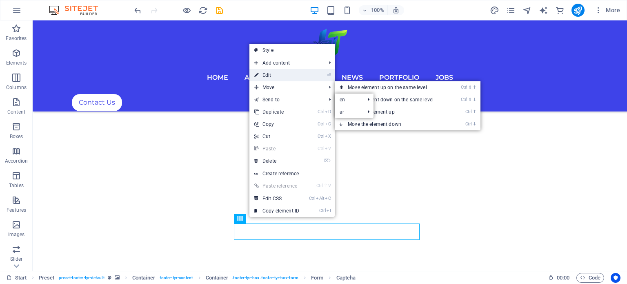
click at [284, 73] on link "⏎ Edit" at bounding box center [276, 75] width 55 height 12
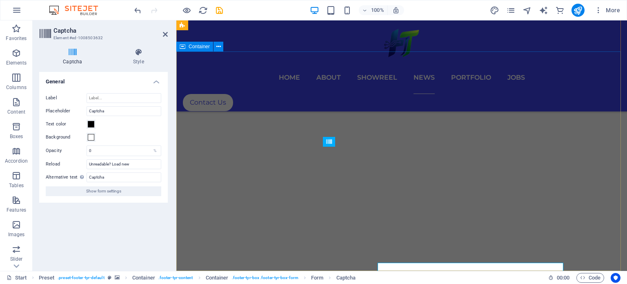
scroll to position [3862, 0]
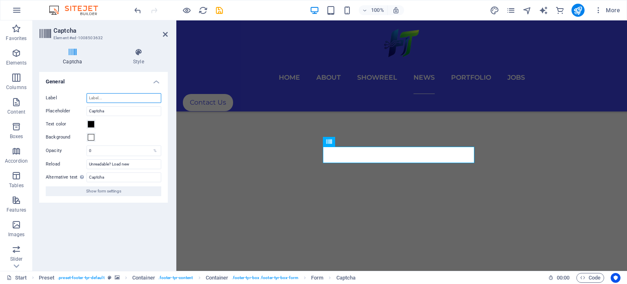
click at [121, 100] on input "Label" at bounding box center [124, 98] width 75 height 10
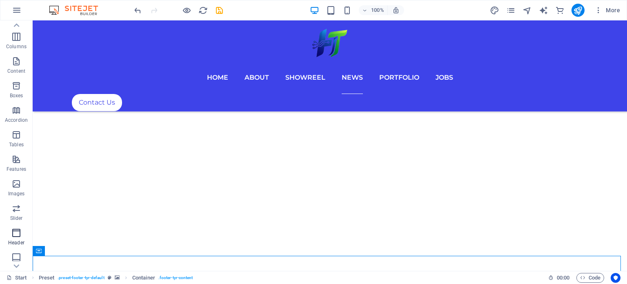
scroll to position [122, 0]
click at [21, 201] on icon "button" at bounding box center [16, 200] width 10 height 10
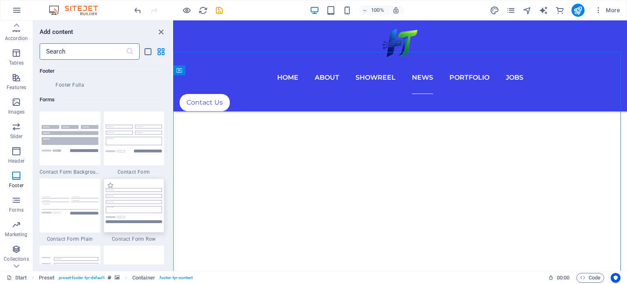
scroll to position [5920, 0]
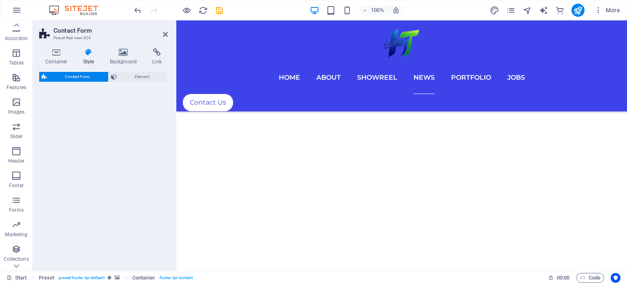
select select "rem"
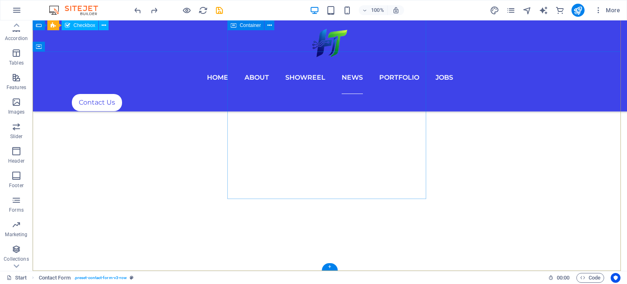
scroll to position [3978, 0]
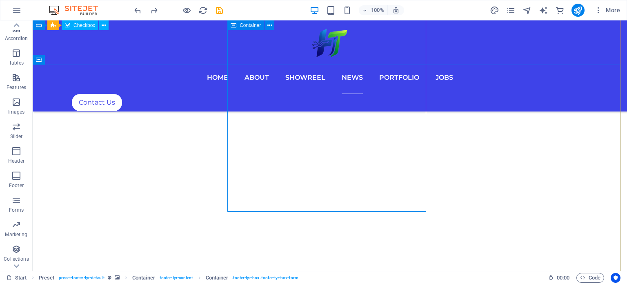
scroll to position [3937, 0]
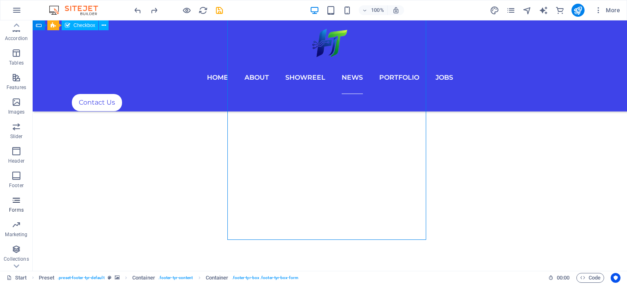
click at [16, 198] on icon "button" at bounding box center [16, 200] width 10 height 10
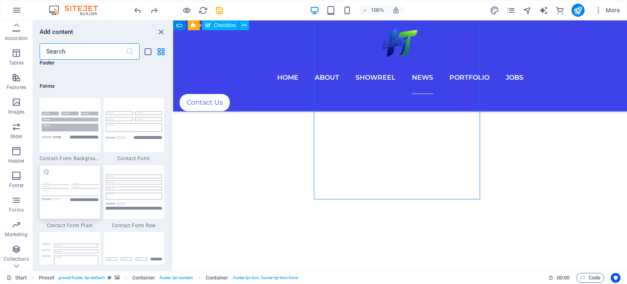
scroll to position [5961, 0]
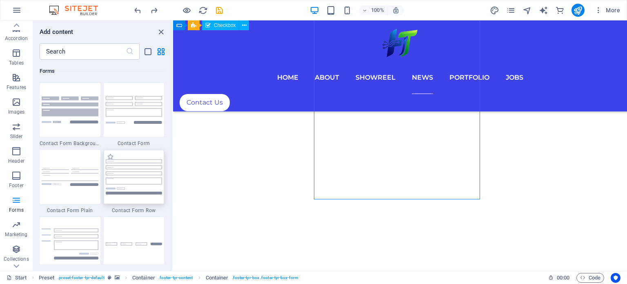
click at [151, 168] on img at bounding box center [134, 176] width 57 height 35
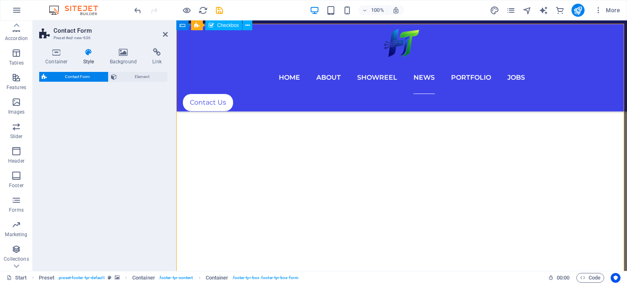
select select "rem"
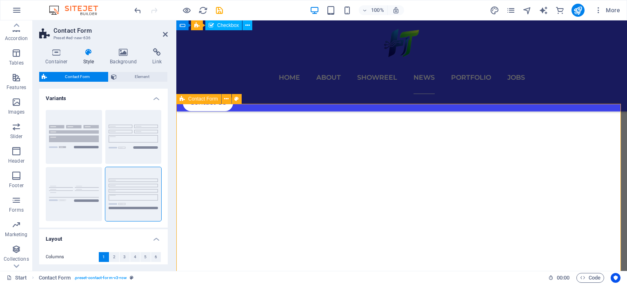
scroll to position [4038, 0]
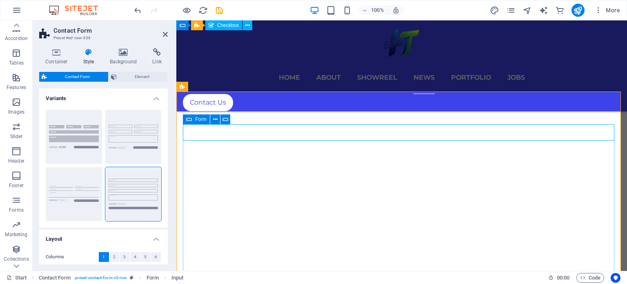
scroll to position [4120, 0]
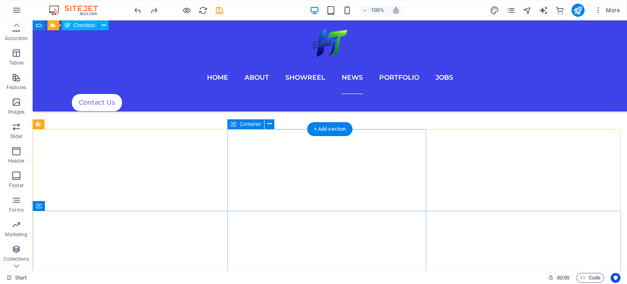
scroll to position [3815, 0]
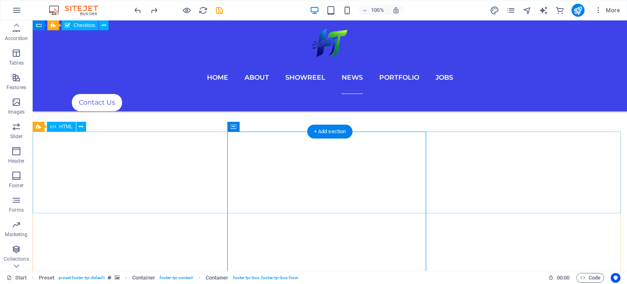
scroll to position [3978, 0]
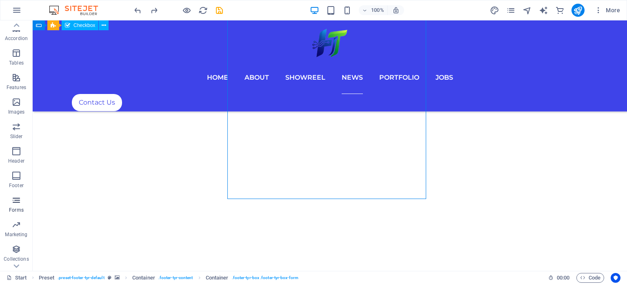
click at [16, 212] on p "Forms" at bounding box center [16, 210] width 15 height 7
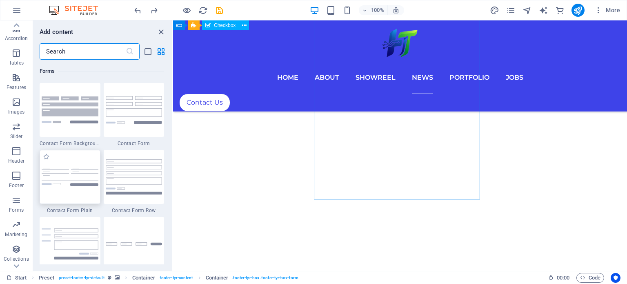
scroll to position [5961, 0]
click at [84, 178] on img at bounding box center [70, 177] width 57 height 18
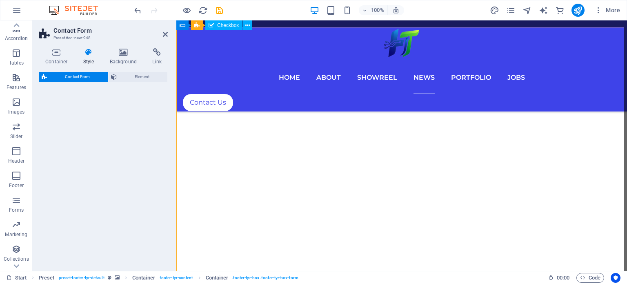
scroll to position [4117, 0]
select select "rem"
select select "preset-contact-form-v3-plain"
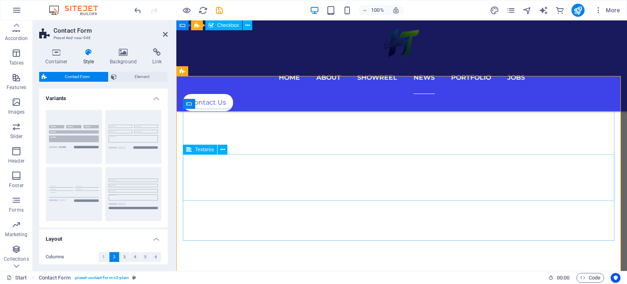
scroll to position [4016, 0]
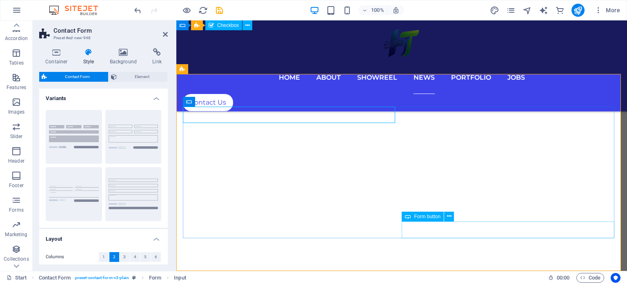
scroll to position [4059, 0]
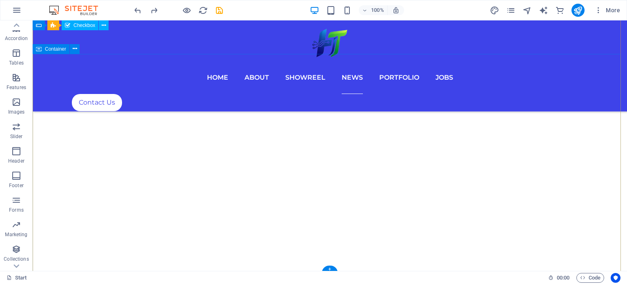
scroll to position [3774, 0]
click at [558, 94] on div "Contact Us" at bounding box center [330, 102] width 516 height 17
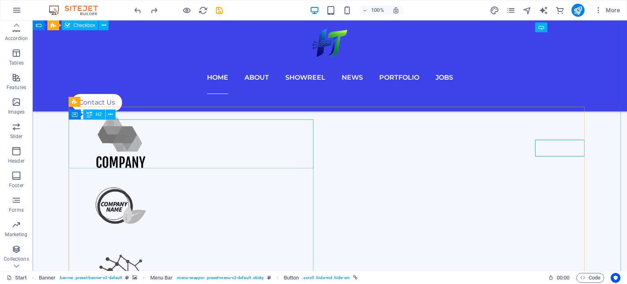
scroll to position [834, 0]
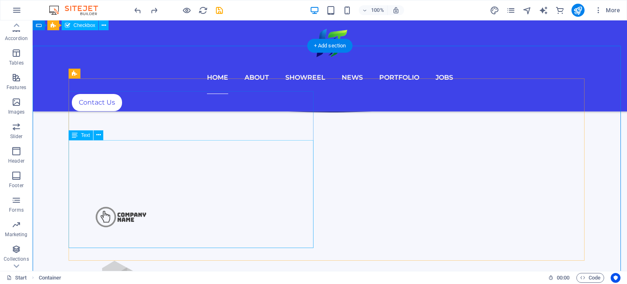
scroll to position [426, 0]
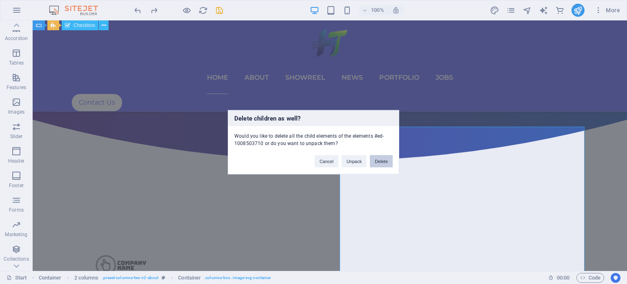
click at [385, 158] on button "Delete" at bounding box center [381, 161] width 23 height 12
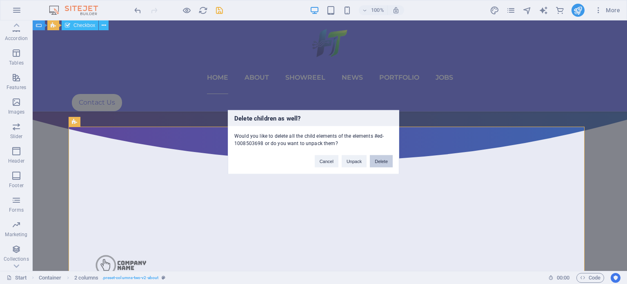
click at [377, 159] on button "Delete" at bounding box center [381, 161] width 23 height 12
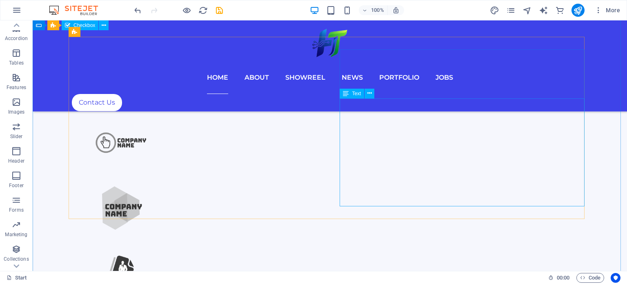
scroll to position [712, 0]
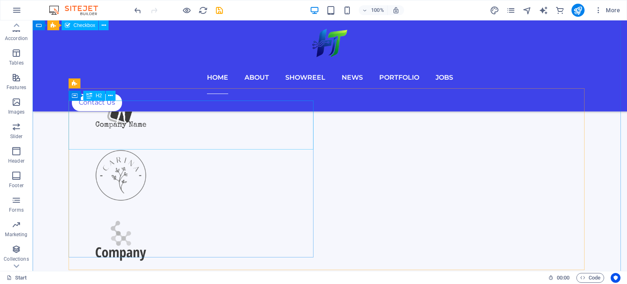
drag, startPoint x: 169, startPoint y: 124, endPoint x: 202, endPoint y: 145, distance: 38.9
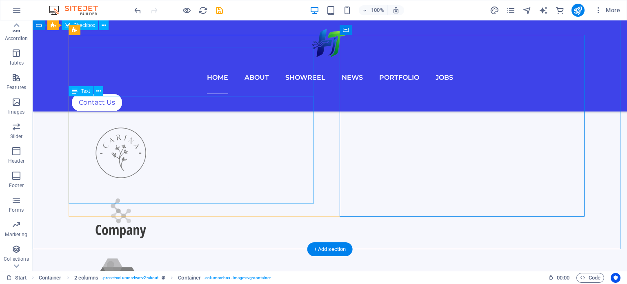
scroll to position [661, 0]
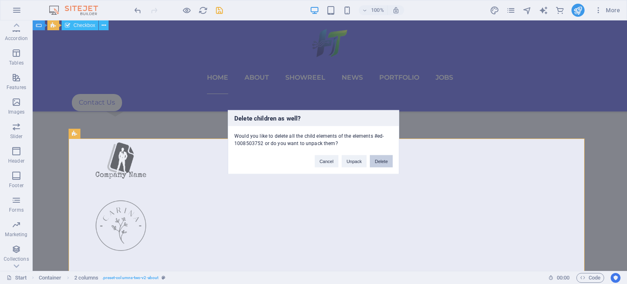
click at [380, 161] on button "Delete" at bounding box center [381, 161] width 23 height 12
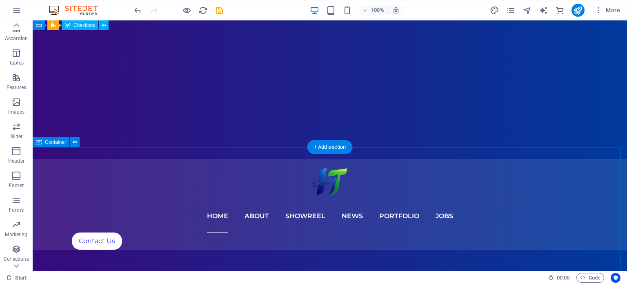
scroll to position [212, 0]
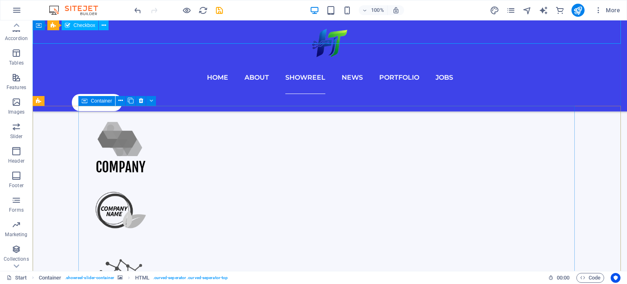
scroll to position [748, 0]
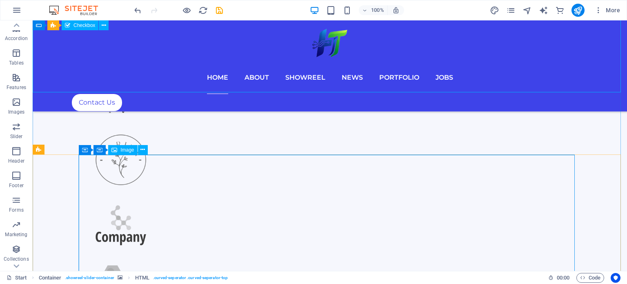
scroll to position [830, 0]
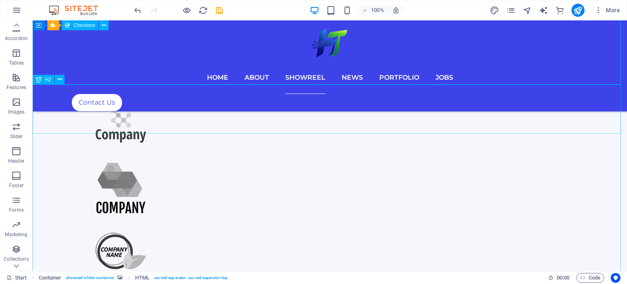
click at [56, 79] on button at bounding box center [60, 80] width 10 height 10
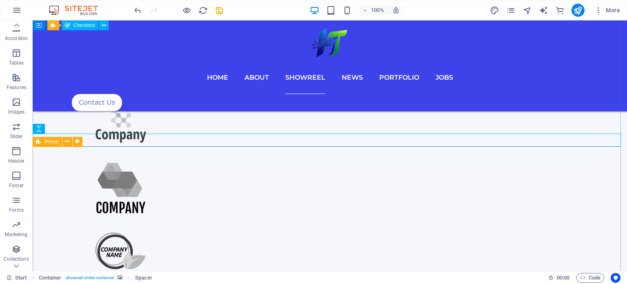
click at [64, 140] on button at bounding box center [67, 142] width 10 height 10
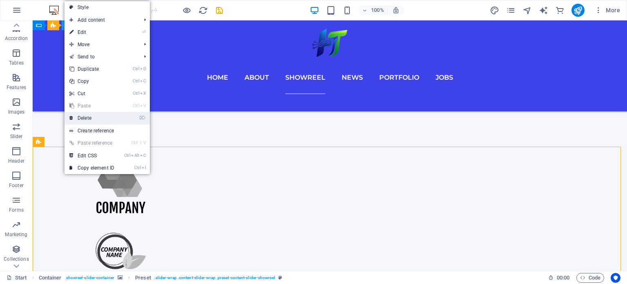
click at [101, 113] on link "⌦ Delete" at bounding box center [92, 118] width 55 height 12
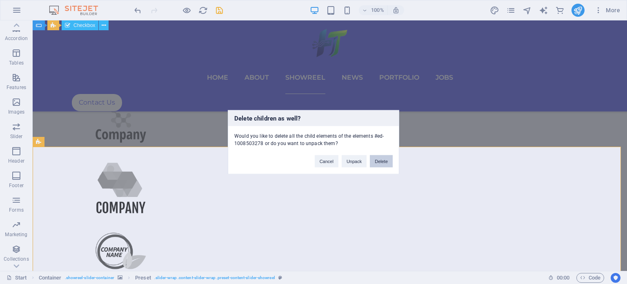
click at [385, 163] on button "Delete" at bounding box center [381, 161] width 23 height 12
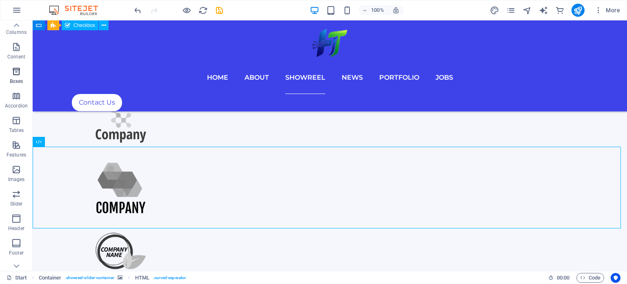
scroll to position [41, 0]
click at [18, 85] on icon "button" at bounding box center [16, 86] width 10 height 10
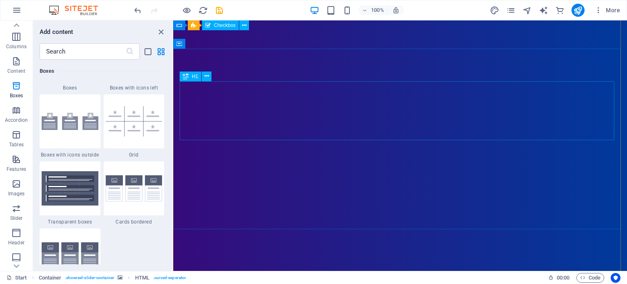
scroll to position [0, 0]
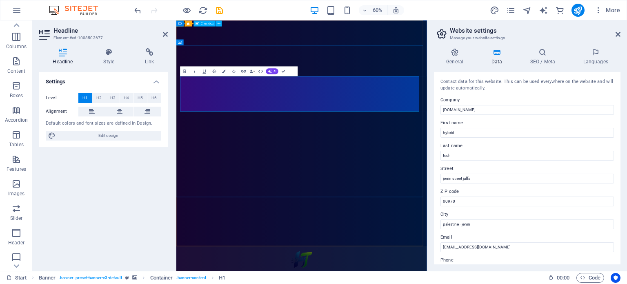
drag, startPoint x: 454, startPoint y: 149, endPoint x: 512, endPoint y: 156, distance: 57.9
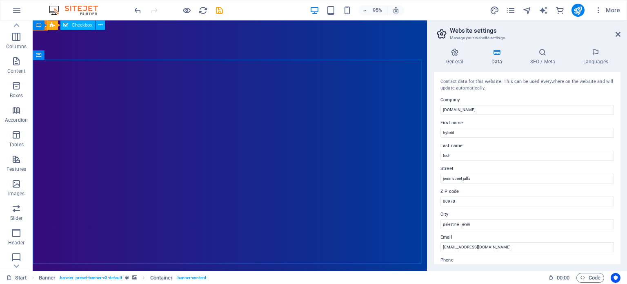
click at [621, 37] on aside "Website settings Manage your website settings General Data SEO / Meta Languages…" at bounding box center [527, 145] width 200 height 250
click at [621, 38] on aside "Website settings Manage your website settings General Data SEO / Meta Languages…" at bounding box center [527, 145] width 200 height 250
click at [619, 33] on icon at bounding box center [618, 34] width 5 height 7
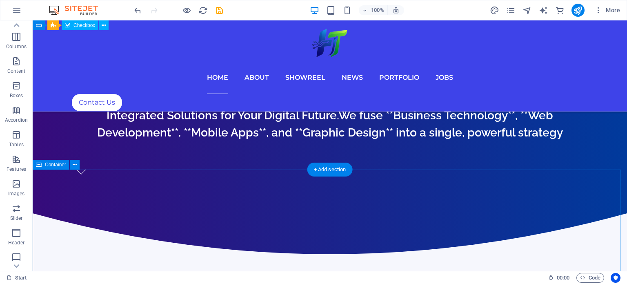
scroll to position [367, 0]
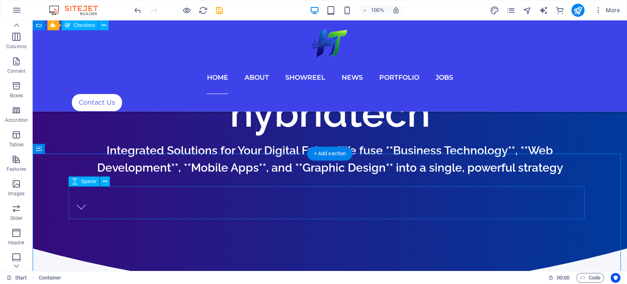
scroll to position [327, 0]
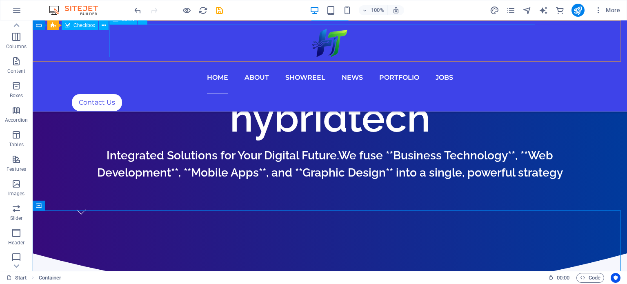
click at [262, 61] on nav "Home About Showreel News Portfolio jobs" at bounding box center [330, 77] width 516 height 33
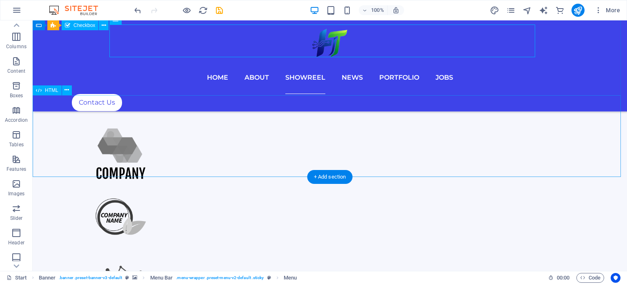
scroll to position [857, 0]
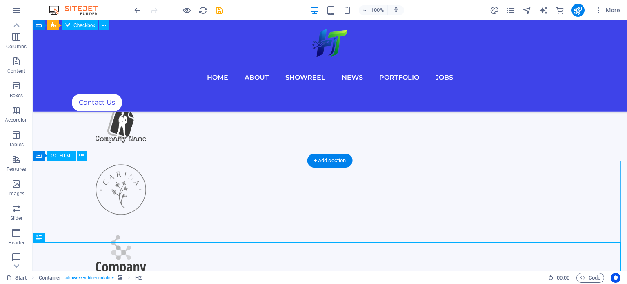
scroll to position [735, 0]
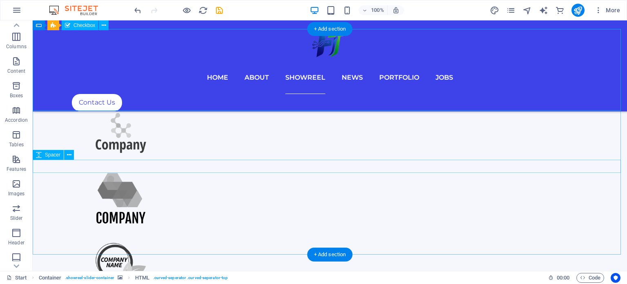
scroll to position [857, 0]
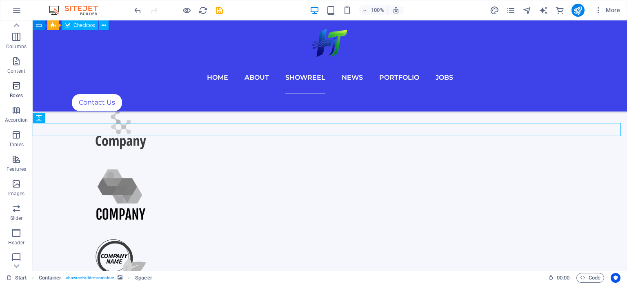
click at [14, 85] on icon "button" at bounding box center [16, 86] width 10 height 10
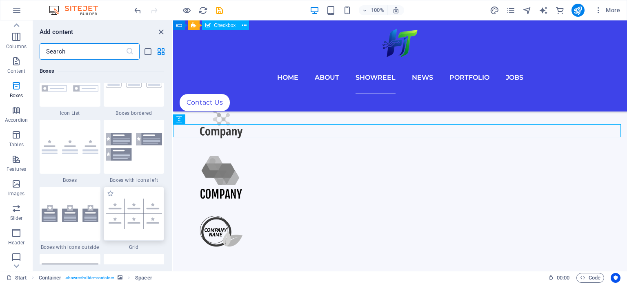
scroll to position [2293, 0]
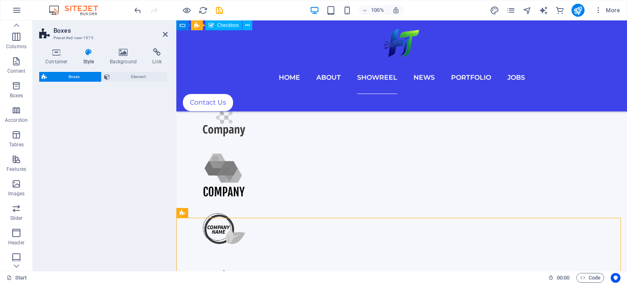
select select "rem"
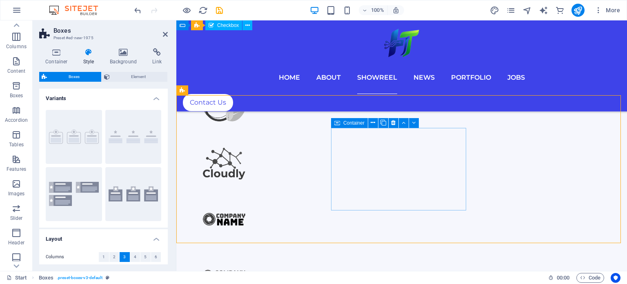
scroll to position [857, 0]
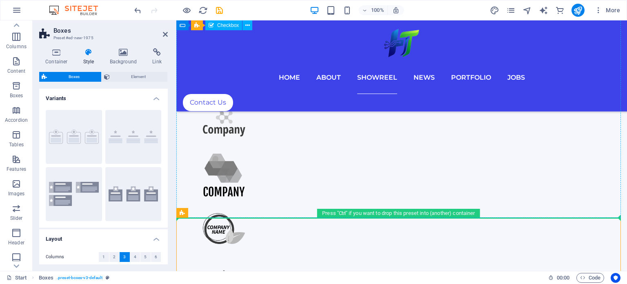
drag, startPoint x: 358, startPoint y: 234, endPoint x: 218, endPoint y: 133, distance: 172.1
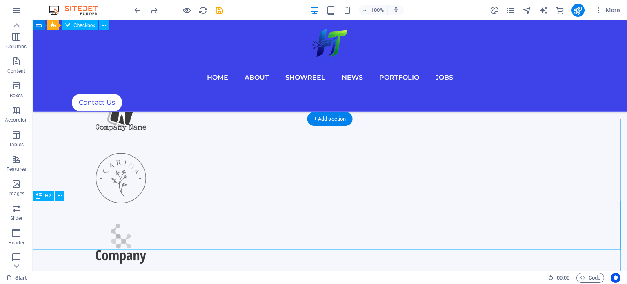
scroll to position [776, 0]
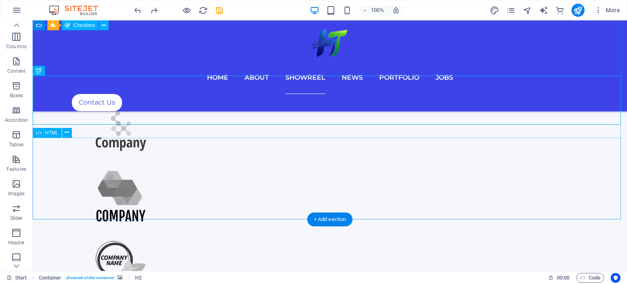
scroll to position [857, 0]
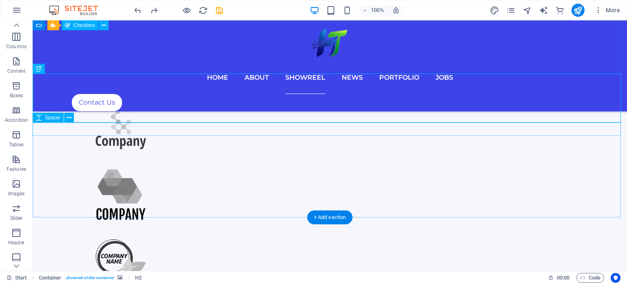
click at [69, 118] on icon at bounding box center [69, 117] width 4 height 9
click at [37, 120] on icon at bounding box center [39, 118] width 6 height 10
click at [67, 119] on icon at bounding box center [69, 117] width 4 height 9
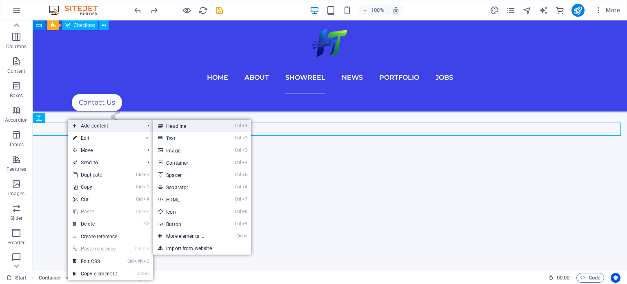
click at [209, 124] on link "Ctrl 1 Headline" at bounding box center [186, 126] width 67 height 12
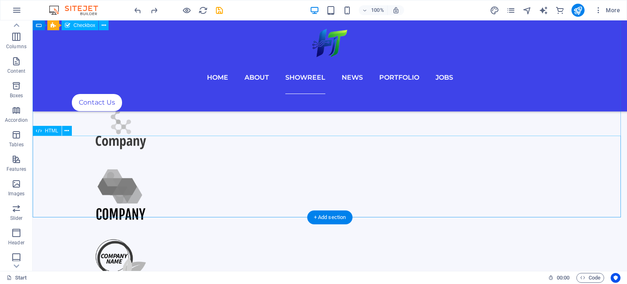
scroll to position [817, 0]
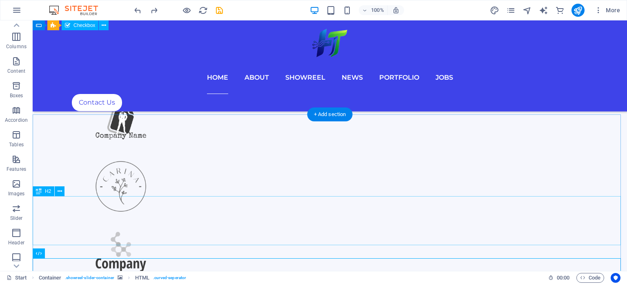
scroll to position [776, 0]
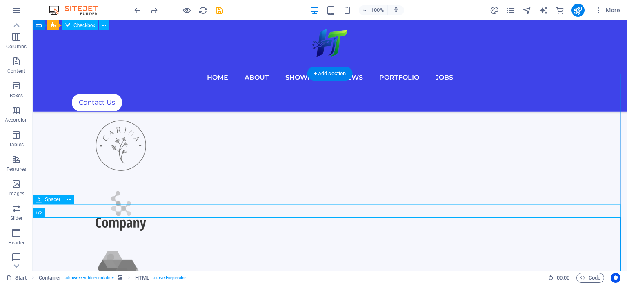
click at [70, 200] on icon at bounding box center [69, 199] width 4 height 9
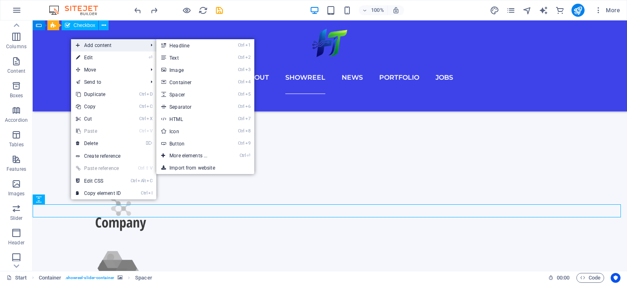
click at [131, 48] on span "Add content" at bounding box center [107, 45] width 73 height 12
click at [206, 81] on link "Ctrl 4 Container" at bounding box center [189, 82] width 67 height 12
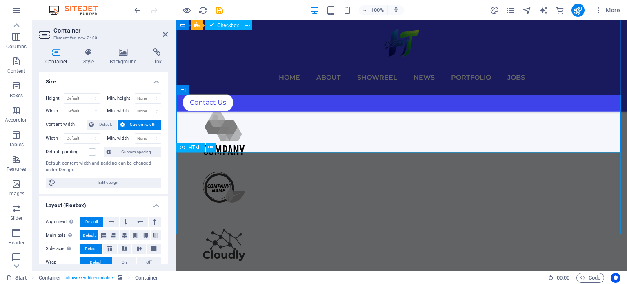
scroll to position [858, 0]
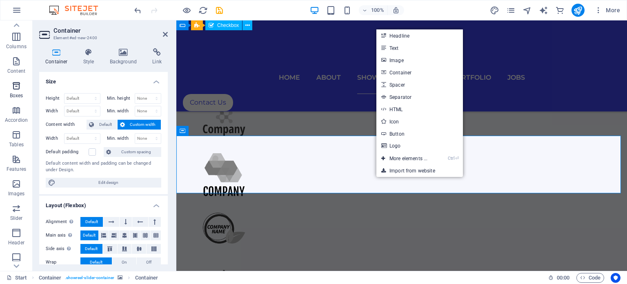
click at [18, 91] on span "Boxes" at bounding box center [16, 91] width 33 height 20
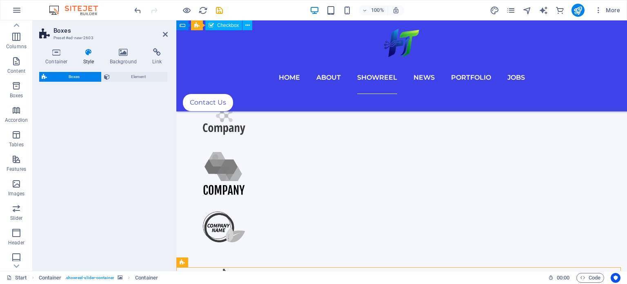
scroll to position [1694, 0]
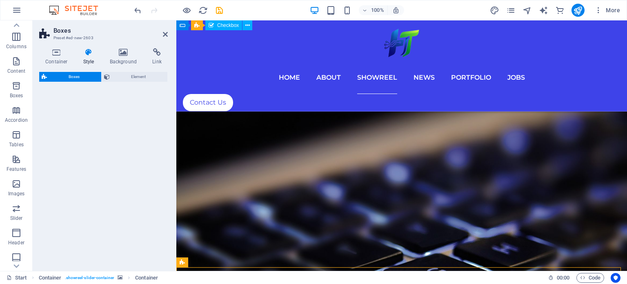
select select "rem"
select select "preset-boxes-v3-icons-outside"
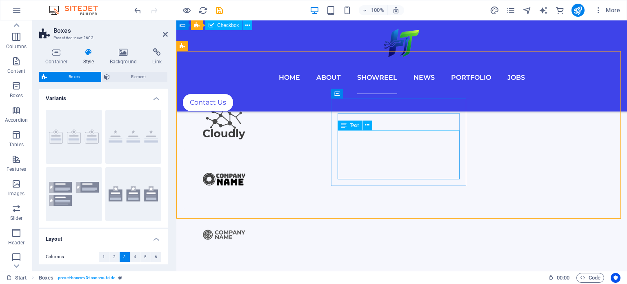
scroll to position [959, 0]
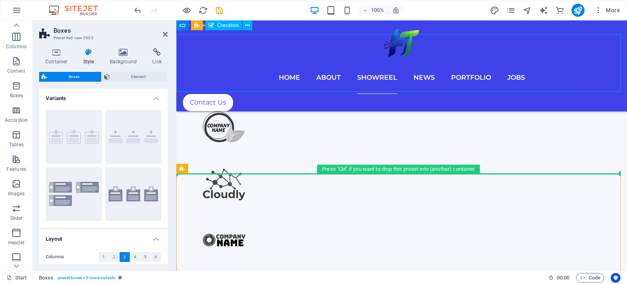
drag, startPoint x: 359, startPoint y: 188, endPoint x: 230, endPoint y: 80, distance: 168.4
drag, startPoint x: 360, startPoint y: 189, endPoint x: 188, endPoint y: 155, distance: 175.7
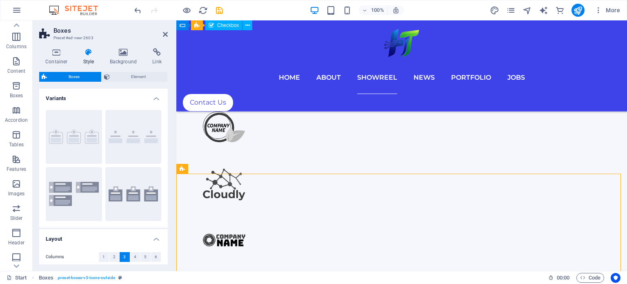
drag, startPoint x: 357, startPoint y: 188, endPoint x: 207, endPoint y: 78, distance: 185.8
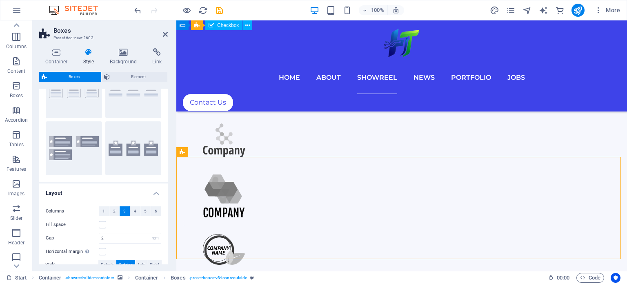
scroll to position [82, 0]
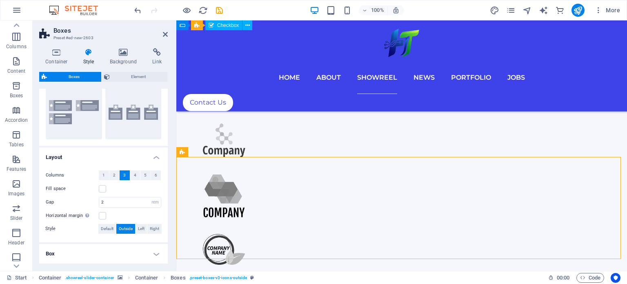
click at [154, 154] on h4 "Layout" at bounding box center [103, 154] width 129 height 15
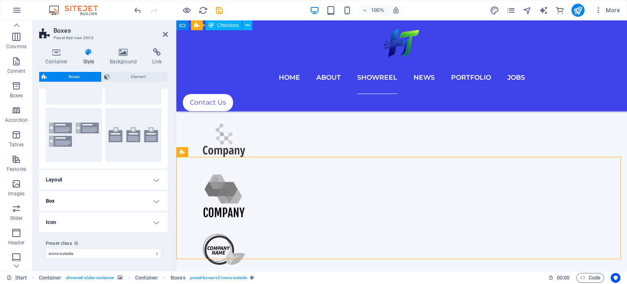
scroll to position [0, 0]
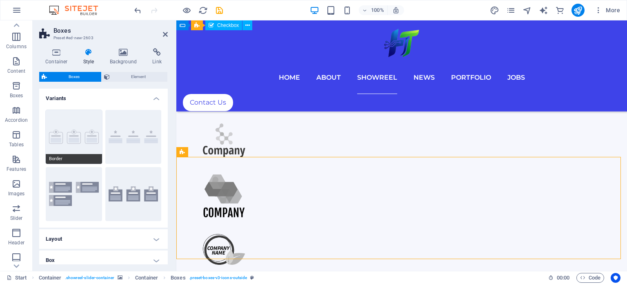
click at [88, 131] on button "Border" at bounding box center [74, 137] width 56 height 54
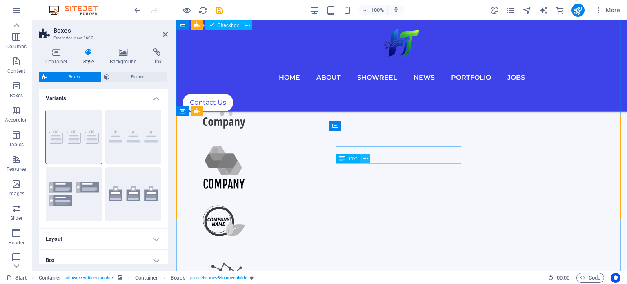
scroll to position [877, 0]
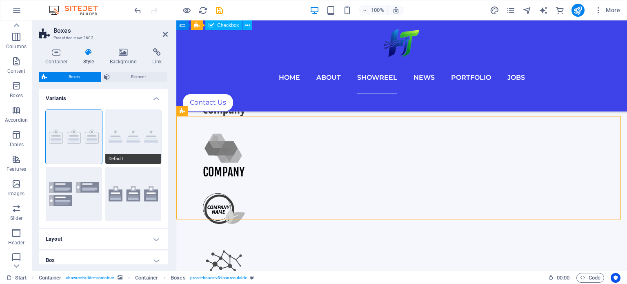
click at [127, 114] on button "Default" at bounding box center [133, 137] width 56 height 54
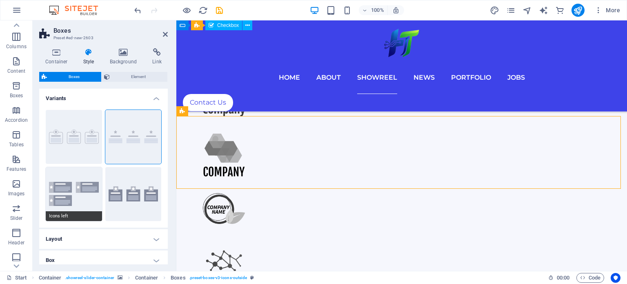
click at [69, 174] on button "Icons left" at bounding box center [74, 194] width 56 height 54
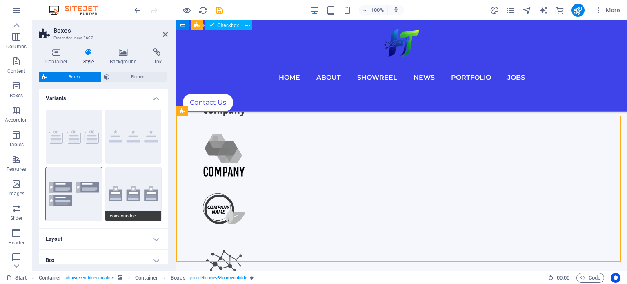
click at [120, 181] on button "Icons outside" at bounding box center [133, 194] width 56 height 54
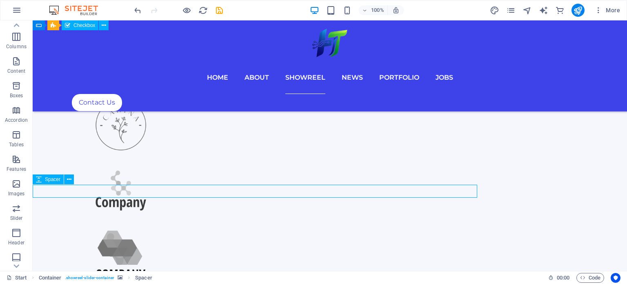
scroll to position [796, 0]
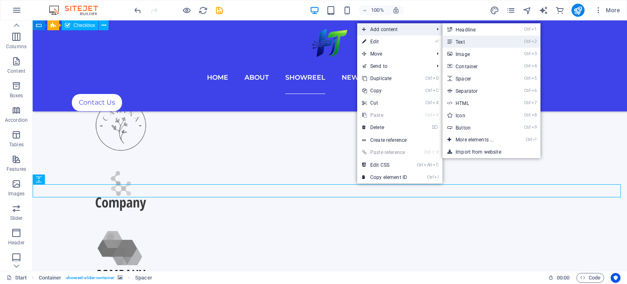
click at [469, 43] on link "Ctrl 2 Text" at bounding box center [476, 42] width 67 height 12
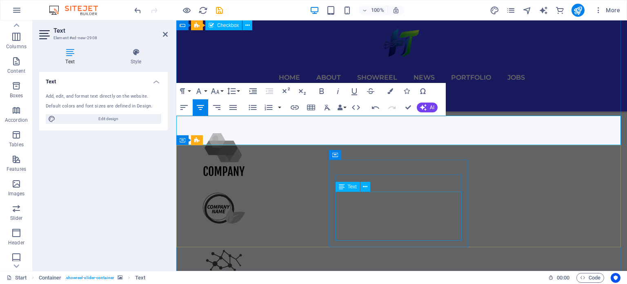
scroll to position [837, 0]
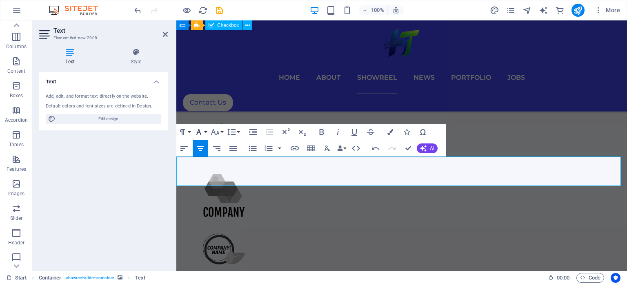
click at [202, 131] on icon "button" at bounding box center [199, 132] width 10 height 10
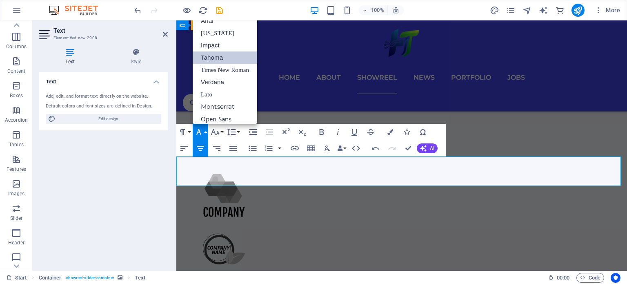
click at [225, 58] on link "Tahoma" at bounding box center [225, 57] width 65 height 12
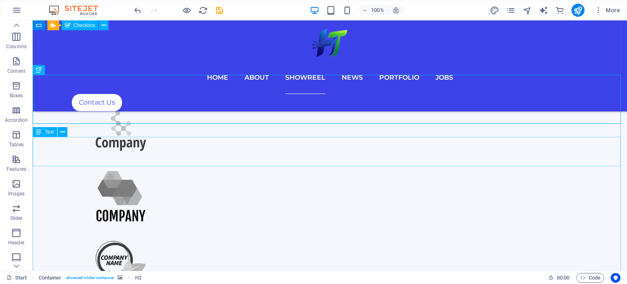
scroll to position [856, 0]
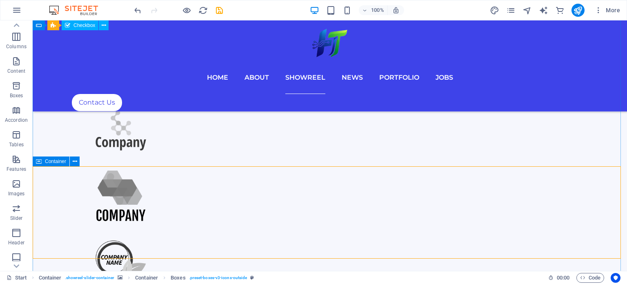
click at [40, 161] on icon at bounding box center [39, 161] width 6 height 10
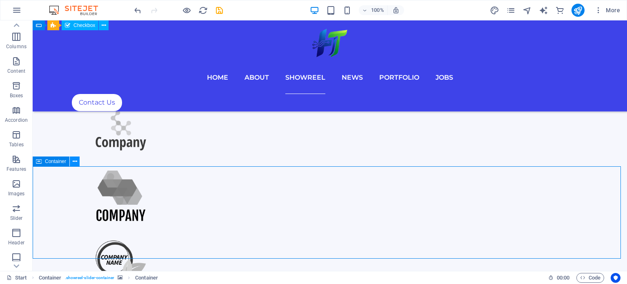
click at [76, 159] on icon at bounding box center [75, 161] width 4 height 9
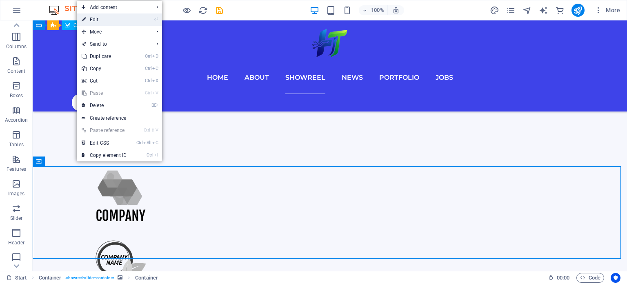
click at [108, 18] on link "⏎ Edit" at bounding box center [104, 19] width 55 height 12
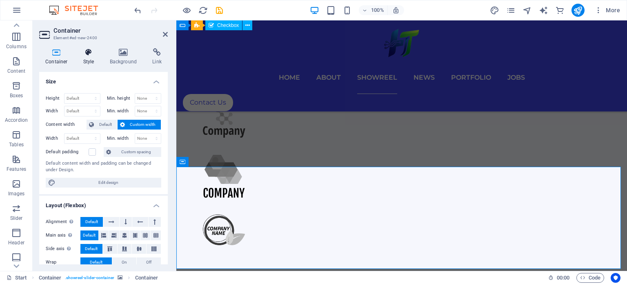
click at [91, 58] on h4 "Style" at bounding box center [90, 56] width 27 height 17
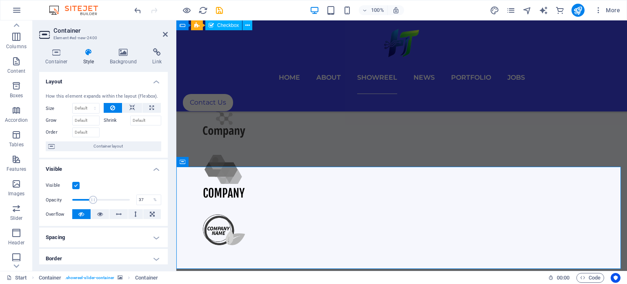
drag, startPoint x: 128, startPoint y: 202, endPoint x: 93, endPoint y: 206, distance: 35.4
click at [93, 206] on div "Visible Opacity 37 % Overflow" at bounding box center [103, 200] width 129 height 52
type input "100"
drag, startPoint x: 93, startPoint y: 202, endPoint x: 136, endPoint y: 205, distance: 42.6
click at [136, 204] on div "Opacity 100 %" at bounding box center [104, 200] width 116 height 12
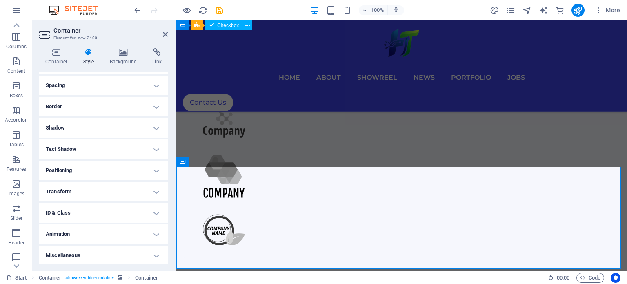
scroll to position [111, 0]
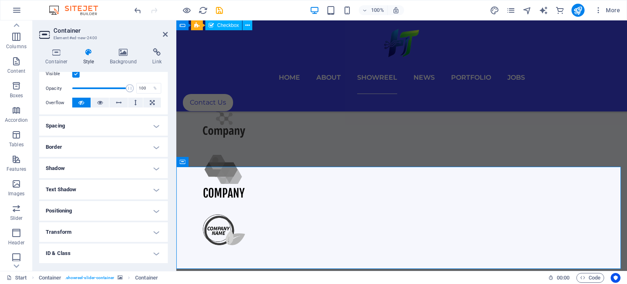
click at [119, 122] on h4 "Spacing" at bounding box center [103, 126] width 129 height 20
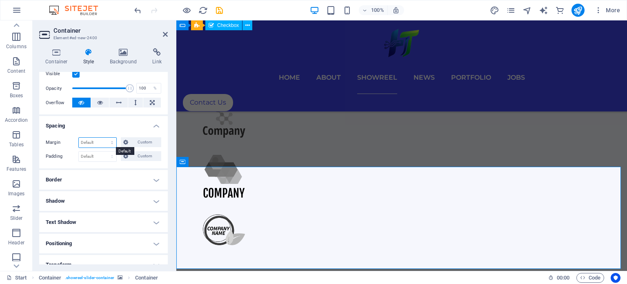
click at [110, 141] on select "Default auto px % rem vw vh Custom" at bounding box center [98, 143] width 38 height 10
click at [137, 143] on span "Custom" at bounding box center [145, 142] width 28 height 10
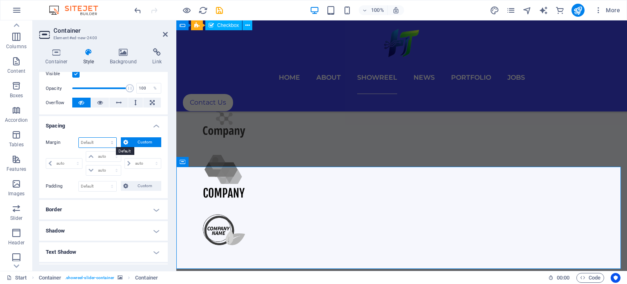
click at [114, 142] on select "Default auto px % rem vw vh Custom" at bounding box center [98, 143] width 38 height 10
click at [70, 161] on select "auto px % rem vw vh" at bounding box center [64, 163] width 36 height 10
click at [65, 164] on select "auto px % rem vw vh" at bounding box center [64, 163] width 36 height 10
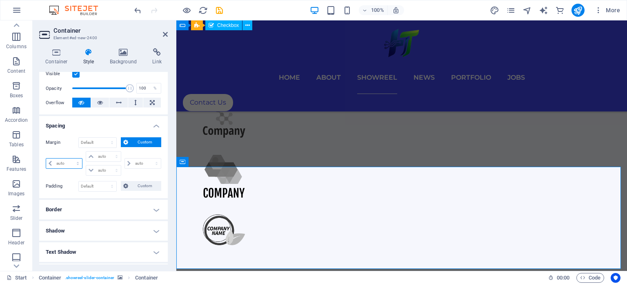
select select "%"
click at [70, 158] on select "auto px % rem vw vh" at bounding box center [64, 163] width 36 height 10
type input "100"
type input "0"
select select "px"
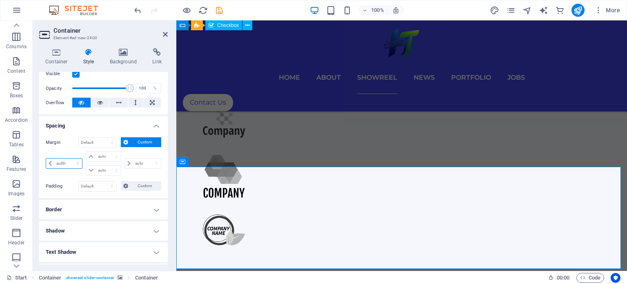
type input "0"
select select "px"
type input "0"
select select "px"
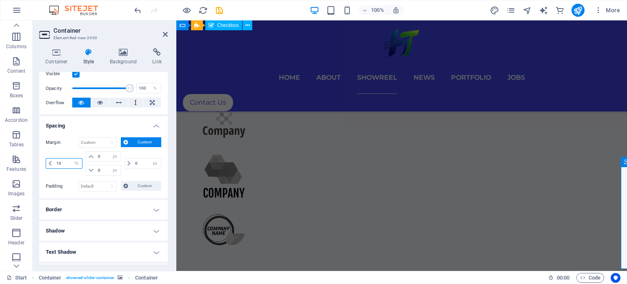
type input "10"
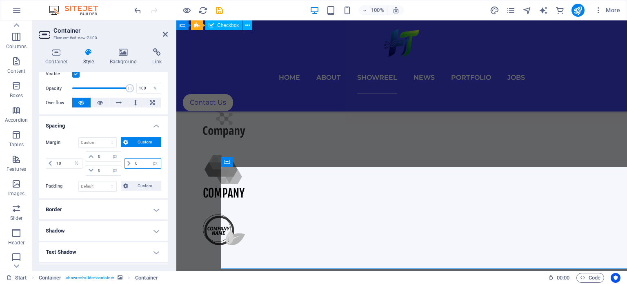
click at [135, 160] on input "0" at bounding box center [147, 163] width 28 height 10
click at [142, 155] on div "10 auto px % rem vw vh" at bounding box center [142, 163] width 38 height 24
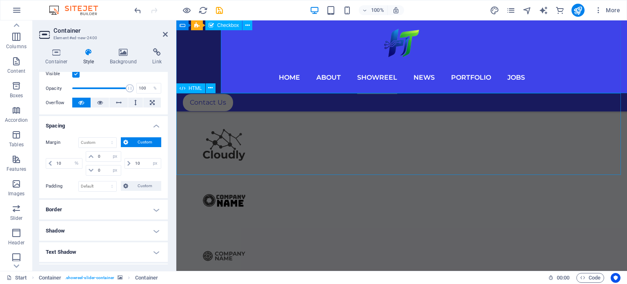
scroll to position [938, 0]
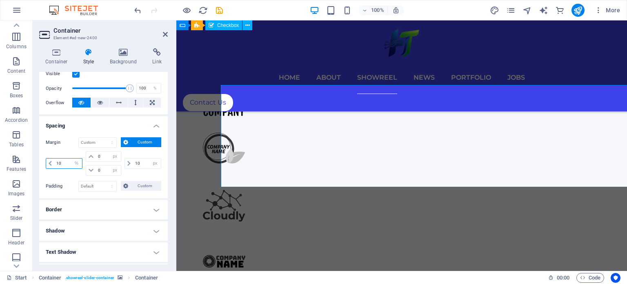
drag, startPoint x: 62, startPoint y: 163, endPoint x: 55, endPoint y: 165, distance: 7.2
click at [55, 165] on input "10" at bounding box center [68, 163] width 28 height 10
type input "0"
type input "100"
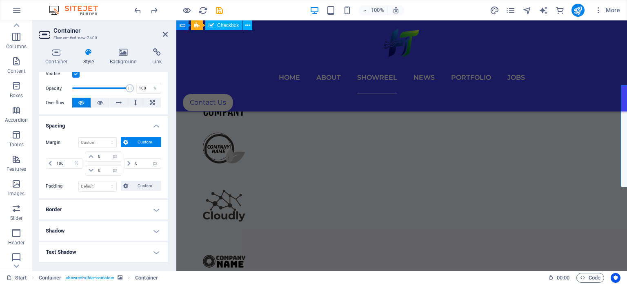
select select "DISABLED_OPTION_VALUE"
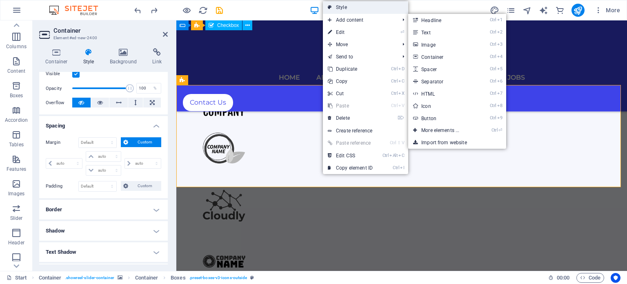
click at [353, 8] on link "Style" at bounding box center [365, 7] width 85 height 12
select select "preset-boxes-v3-icons-outside"
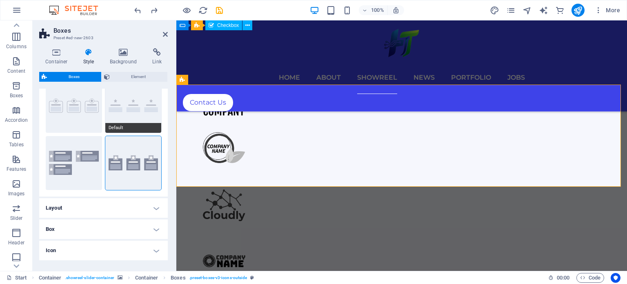
scroll to position [59, 0]
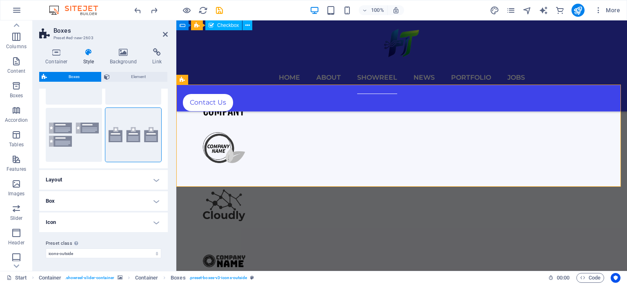
click at [124, 204] on h4 "Box" at bounding box center [103, 201] width 129 height 20
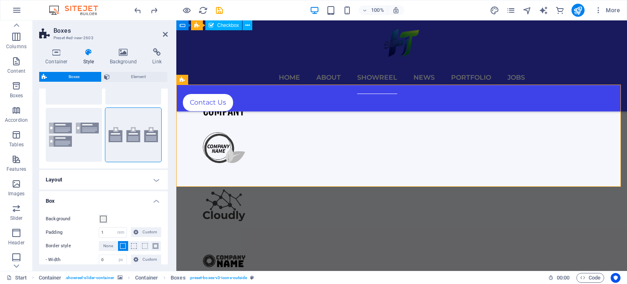
scroll to position [100, 0]
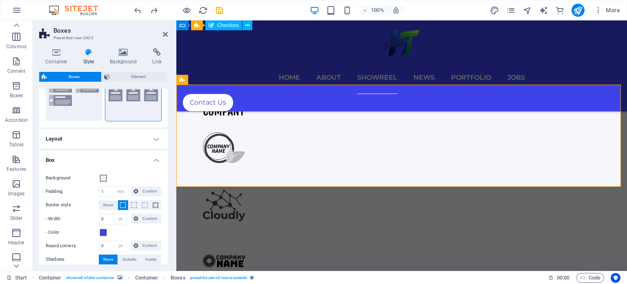
click at [134, 136] on h4 "Layout" at bounding box center [103, 139] width 129 height 20
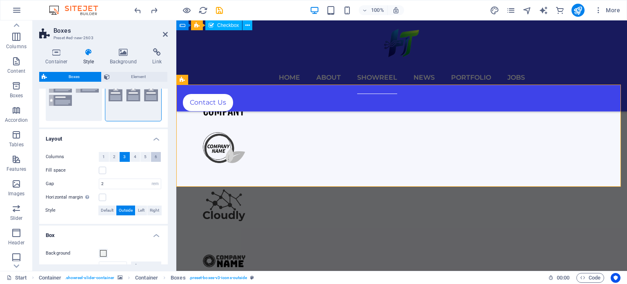
click at [155, 158] on span "6" at bounding box center [156, 157] width 2 height 10
click at [141, 158] on button "5" at bounding box center [145, 157] width 10 height 10
click at [134, 158] on span "4" at bounding box center [135, 157] width 2 height 10
click at [111, 156] on button "2" at bounding box center [114, 157] width 10 height 10
click at [106, 156] on button "1" at bounding box center [104, 157] width 10 height 10
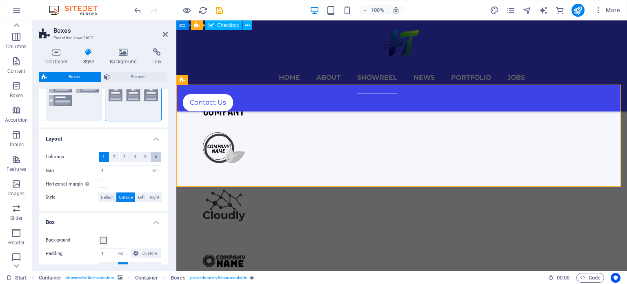
click at [157, 155] on button "6" at bounding box center [156, 157] width 10 height 10
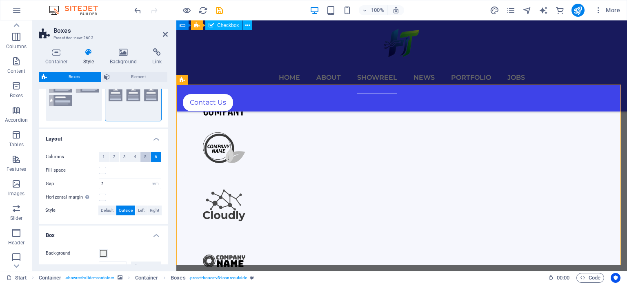
click at [145, 152] on span "5" at bounding box center [145, 157] width 2 height 10
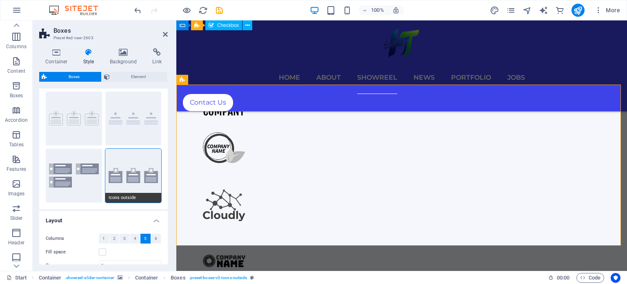
scroll to position [0, 0]
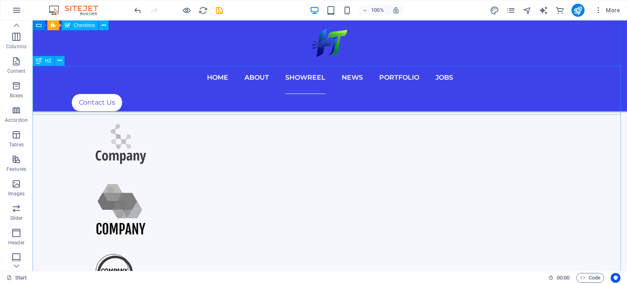
scroll to position [775, 0]
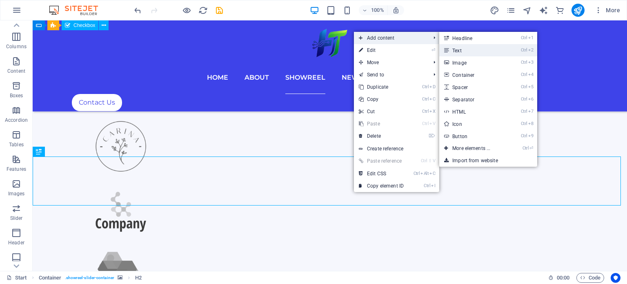
click at [482, 53] on link "Ctrl 2 Text" at bounding box center [472, 50] width 67 height 12
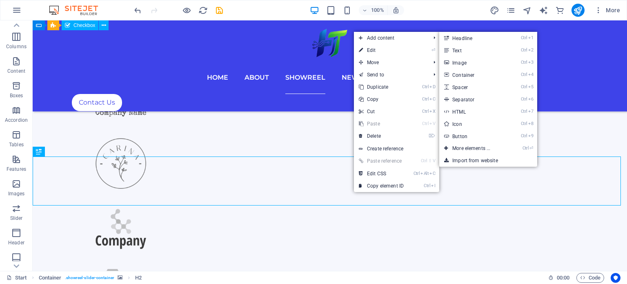
scroll to position [775, 0]
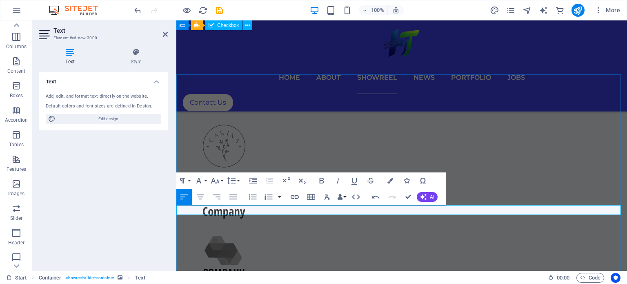
drag, startPoint x: 299, startPoint y: 211, endPoint x: 258, endPoint y: 212, distance: 41.2
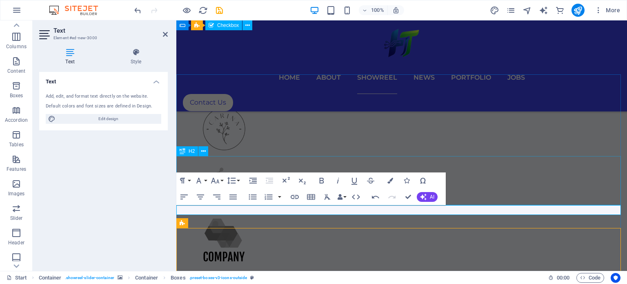
scroll to position [775, 0]
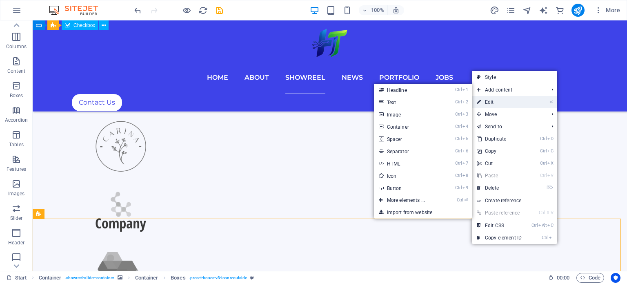
click at [486, 100] on link "⏎ Edit" at bounding box center [499, 102] width 55 height 12
select select "rem"
select select "px"
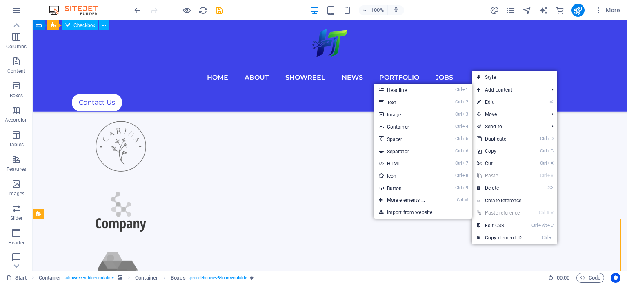
select select "preset-boxes-v3-icons-outside"
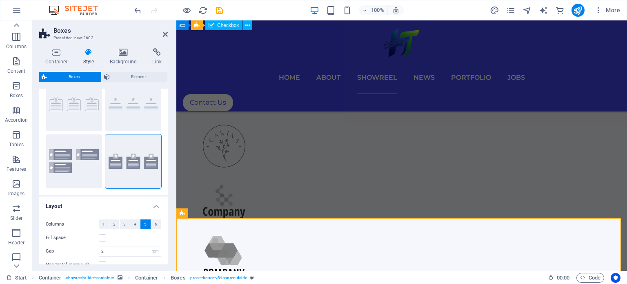
scroll to position [82, 0]
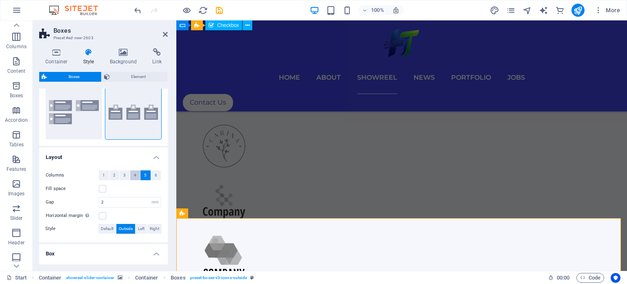
click at [134, 177] on span "4" at bounding box center [135, 175] width 2 height 10
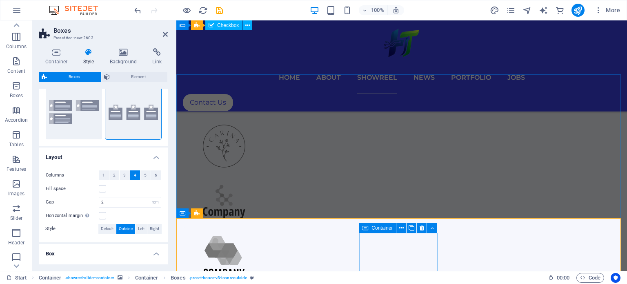
scroll to position [857, 0]
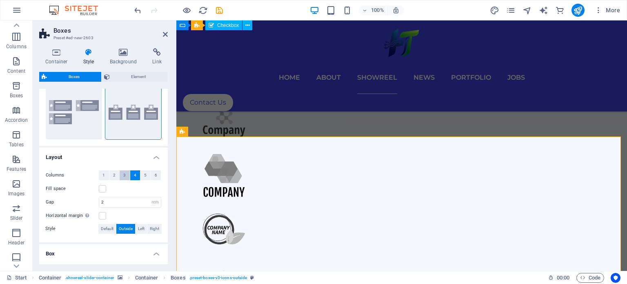
click at [125, 175] on span "3" at bounding box center [124, 175] width 2 height 10
click at [101, 216] on label at bounding box center [102, 215] width 7 height 7
click at [0, 0] on input "Horizontal margin Only if the containers "Content width" is not set to "Default"" at bounding box center [0, 0] width 0 height 0
click at [104, 213] on label at bounding box center [102, 215] width 7 height 7
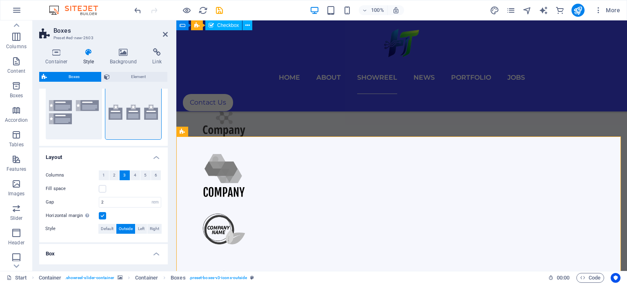
click at [0, 0] on input "Horizontal margin Only if the containers "Content width" is not set to "Default"" at bounding box center [0, 0] width 0 height 0
click at [105, 227] on span "Default" at bounding box center [107, 229] width 13 height 10
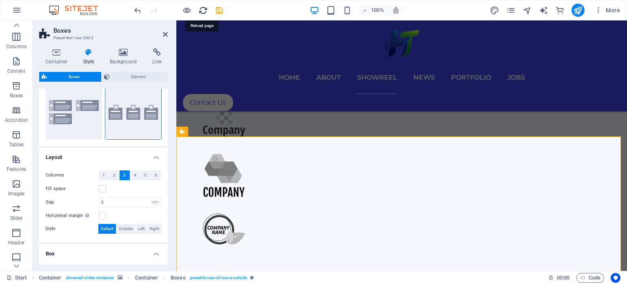
drag, startPoint x: 204, startPoint y: 11, endPoint x: 320, endPoint y: 11, distance: 115.9
click at [204, 11] on icon "reload" at bounding box center [202, 10] width 9 height 9
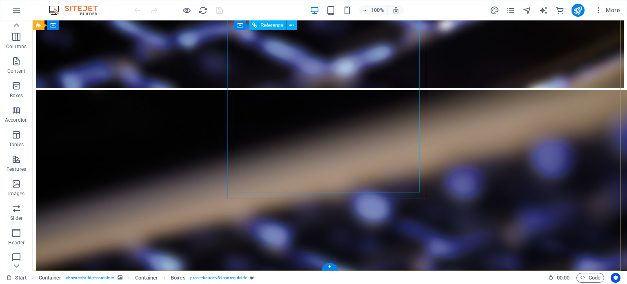
scroll to position [4055, 0]
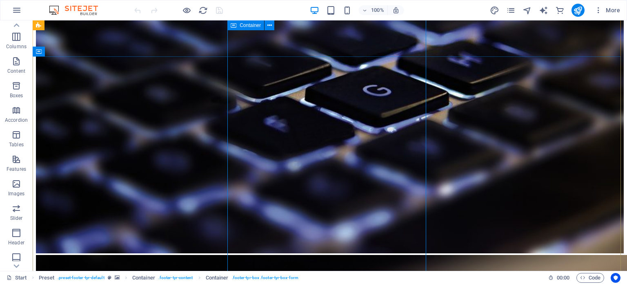
scroll to position [4014, 0]
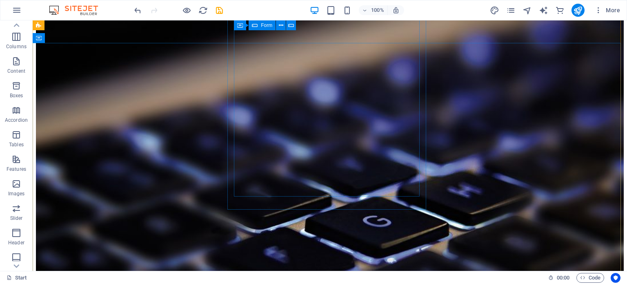
scroll to position [3875, 0]
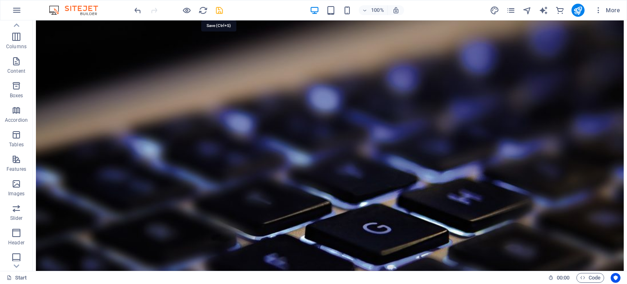
click at [219, 7] on icon "save" at bounding box center [219, 10] width 9 height 9
checkbox input "false"
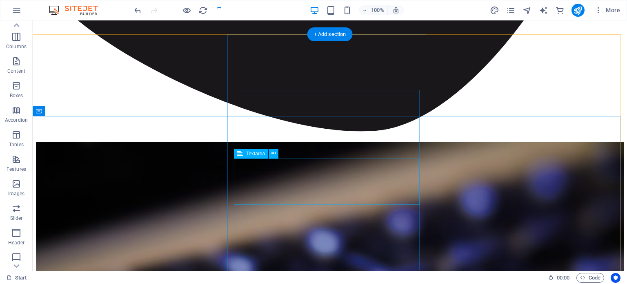
scroll to position [3916, 0]
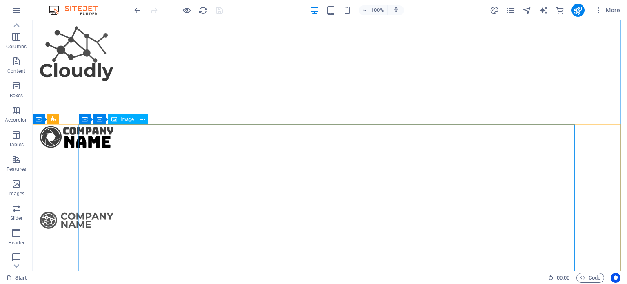
scroll to position [1221, 0]
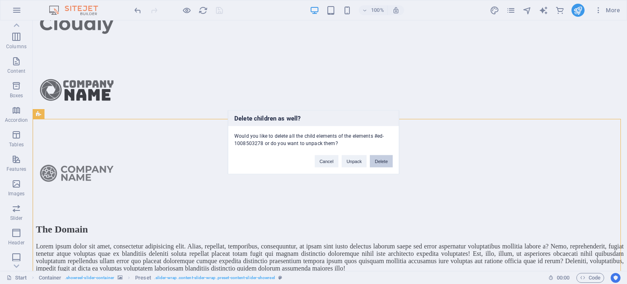
click at [385, 161] on button "Delete" at bounding box center [381, 161] width 23 height 12
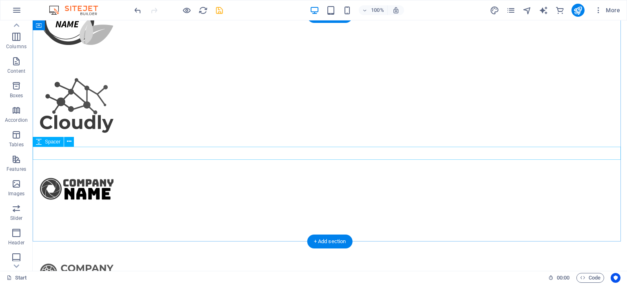
scroll to position [1099, 0]
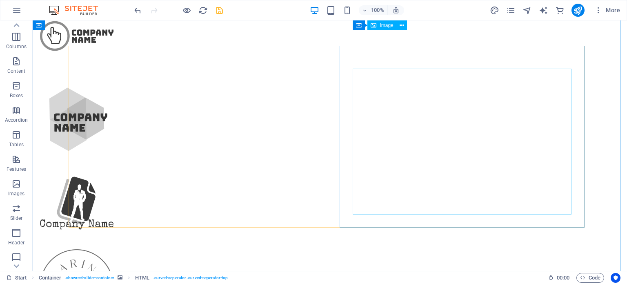
scroll to position [445, 0]
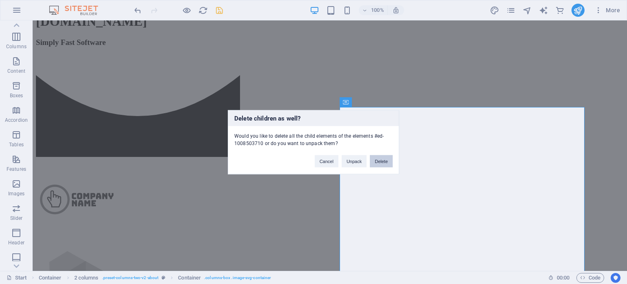
click at [379, 158] on button "Delete" at bounding box center [381, 161] width 23 height 12
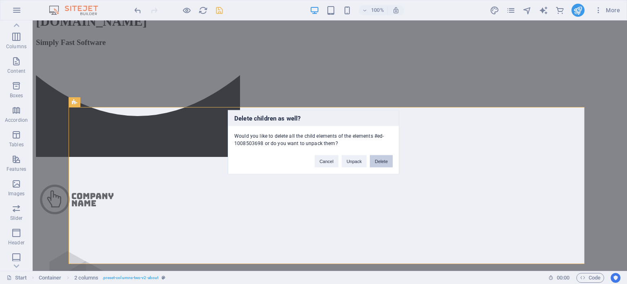
drag, startPoint x: 384, startPoint y: 158, endPoint x: 331, endPoint y: 140, distance: 55.9
click at [384, 158] on button "Delete" at bounding box center [381, 161] width 23 height 12
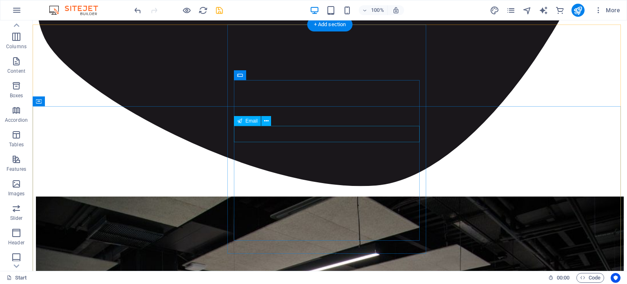
scroll to position [1736, 0]
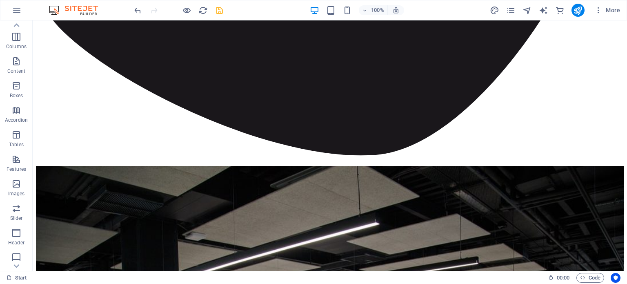
click at [221, 11] on icon "save" at bounding box center [219, 10] width 9 height 9
click at [576, 8] on icon "publish" at bounding box center [577, 10] width 9 height 9
